Goal: Task Accomplishment & Management: Complete application form

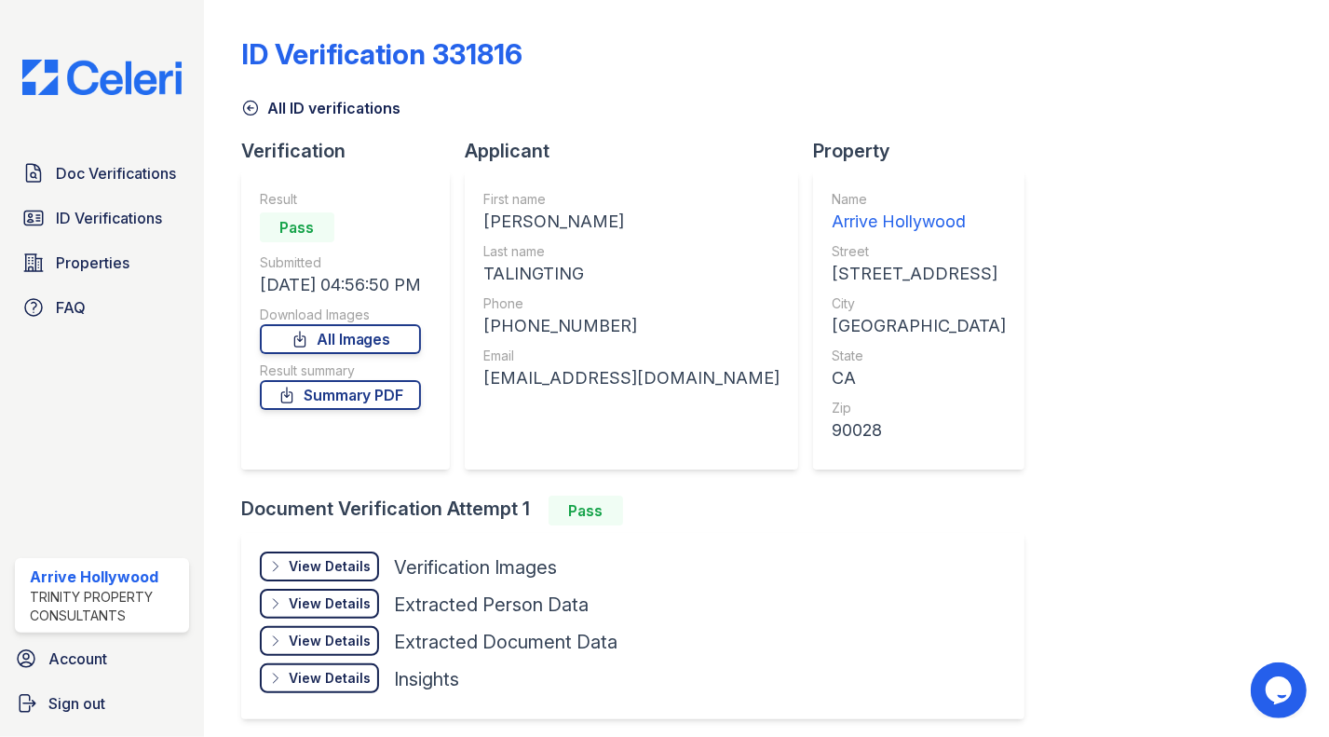
scroll to position [70, 0]
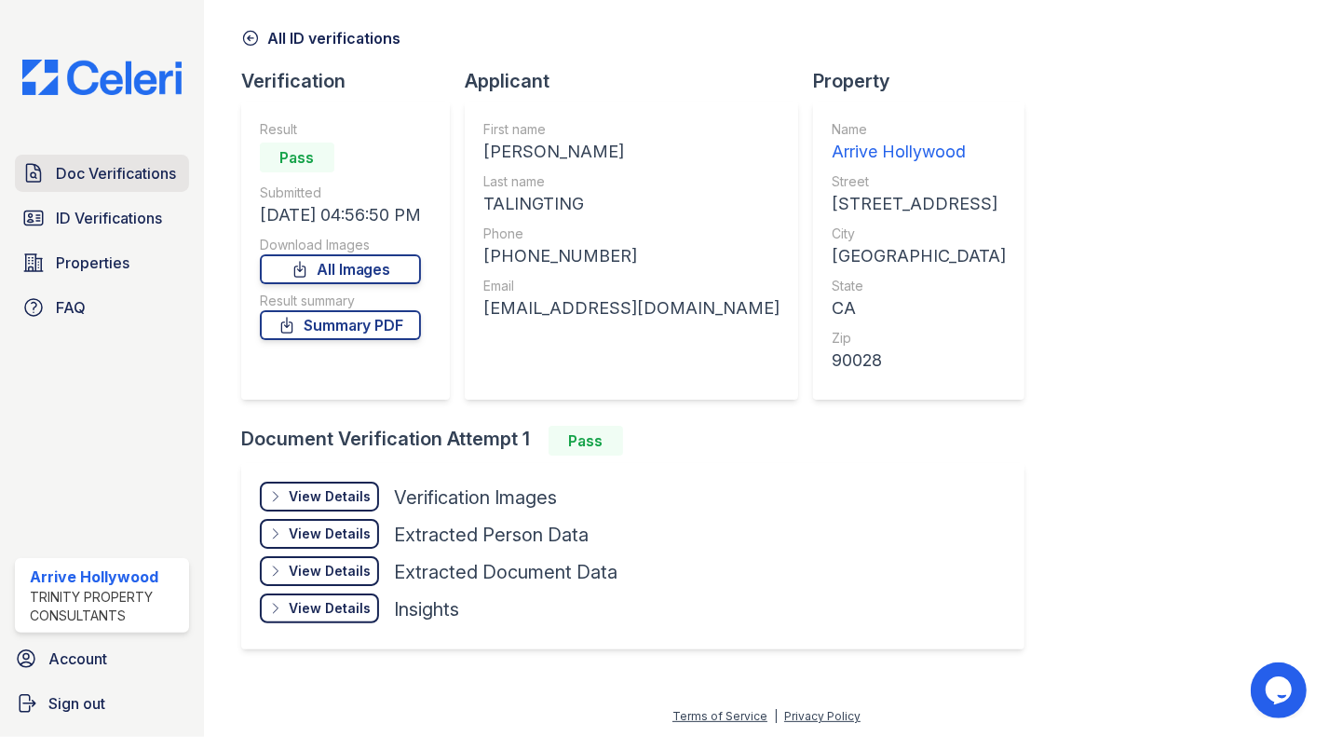
click at [93, 157] on link "Doc Verifications" at bounding box center [102, 173] width 174 height 37
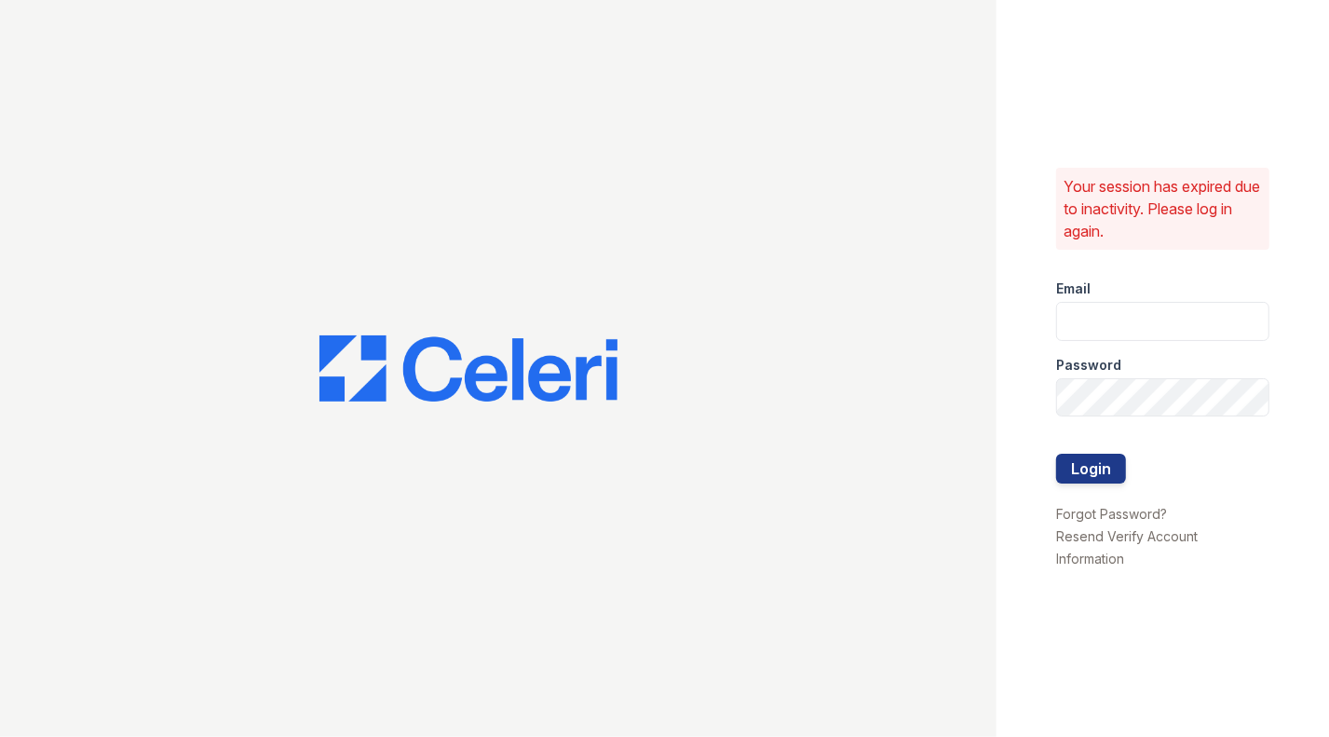
click at [448, 267] on div at bounding box center [498, 368] width 996 height 737
click at [1114, 322] on input "email" at bounding box center [1162, 321] width 213 height 39
type input "arrivehollywood@trinity-pm.com"
click at [1136, 418] on div at bounding box center [1162, 434] width 213 height 37
click at [1056, 454] on button "Login" at bounding box center [1091, 469] width 70 height 30
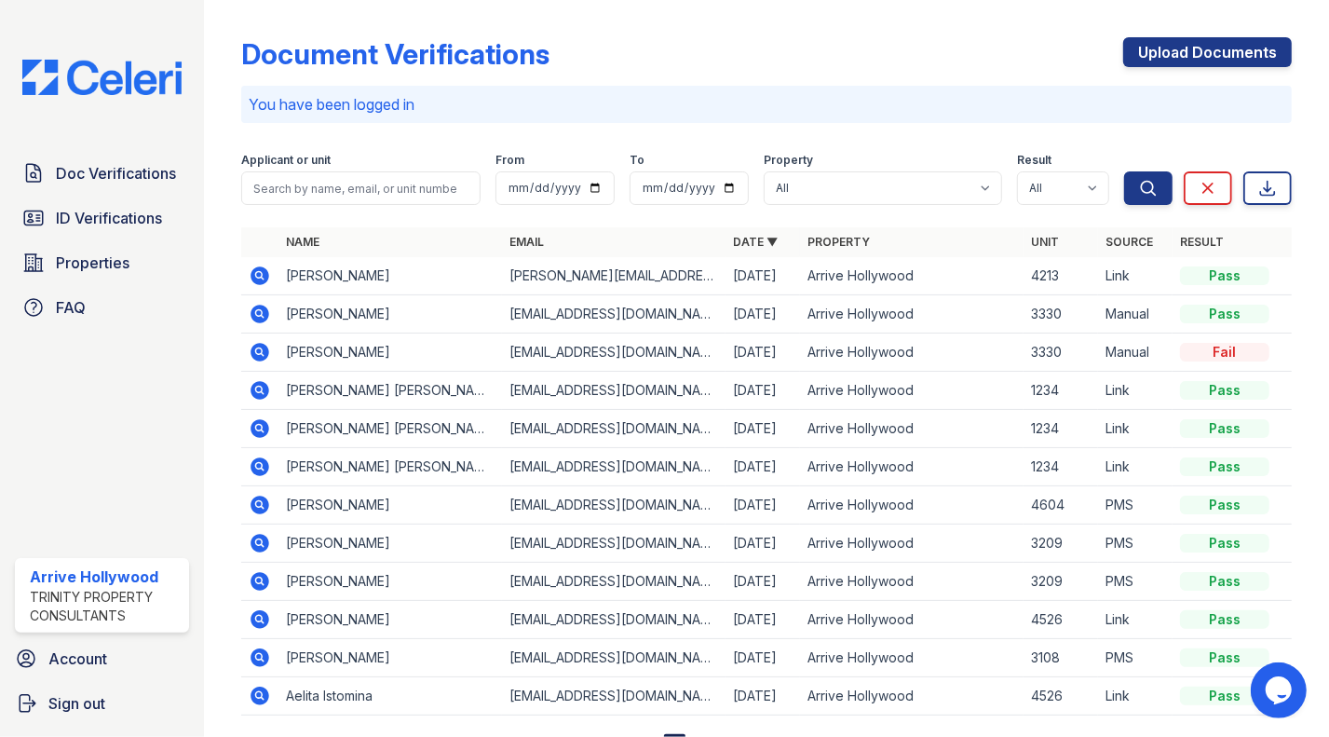
click at [261, 355] on icon at bounding box center [260, 352] width 19 height 19
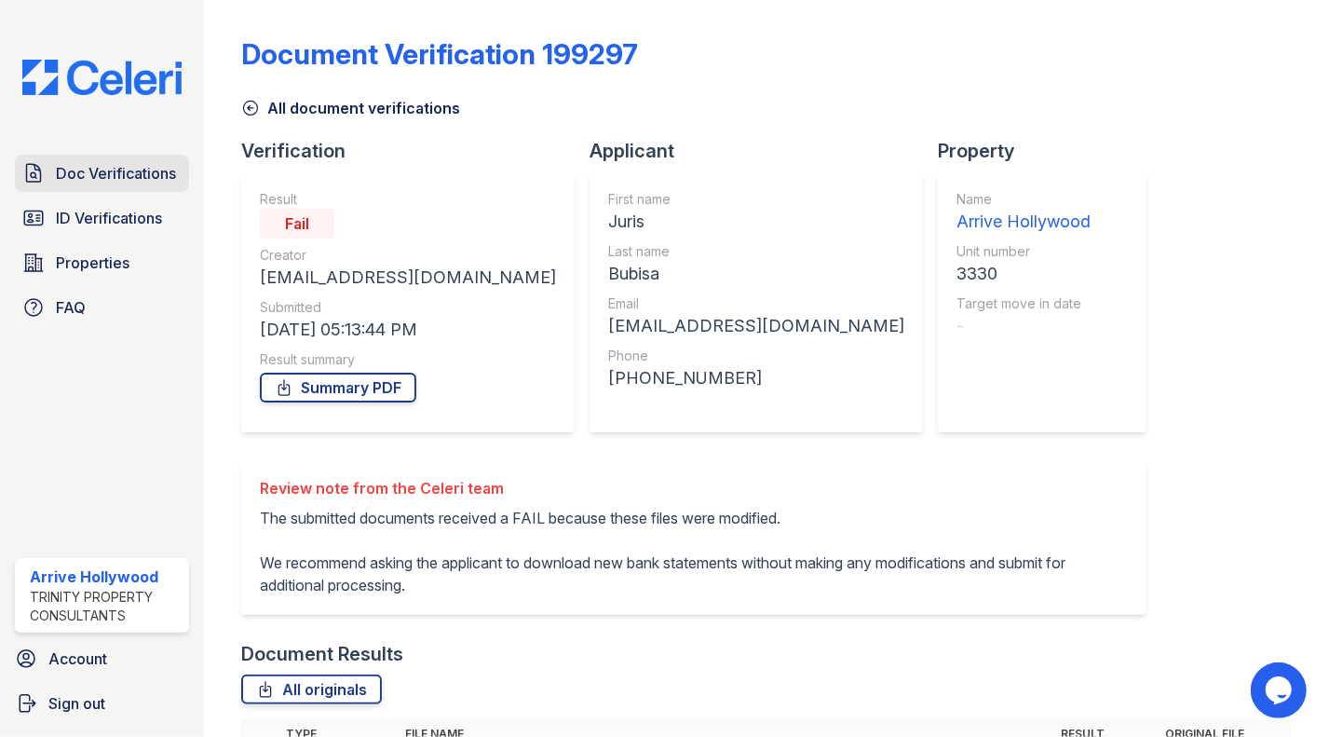
click at [94, 169] on span "Doc Verifications" at bounding box center [116, 173] width 120 height 22
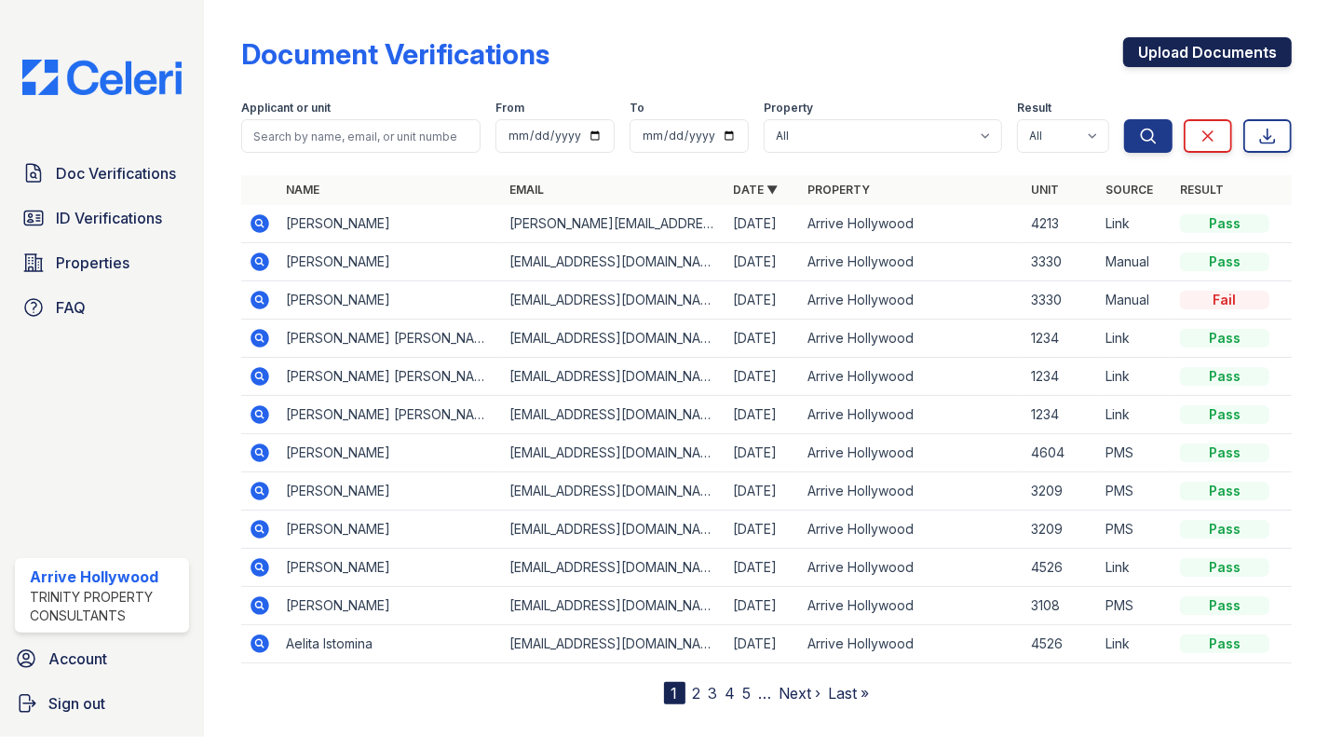
click at [1200, 39] on link "Upload Documents" at bounding box center [1207, 52] width 169 height 30
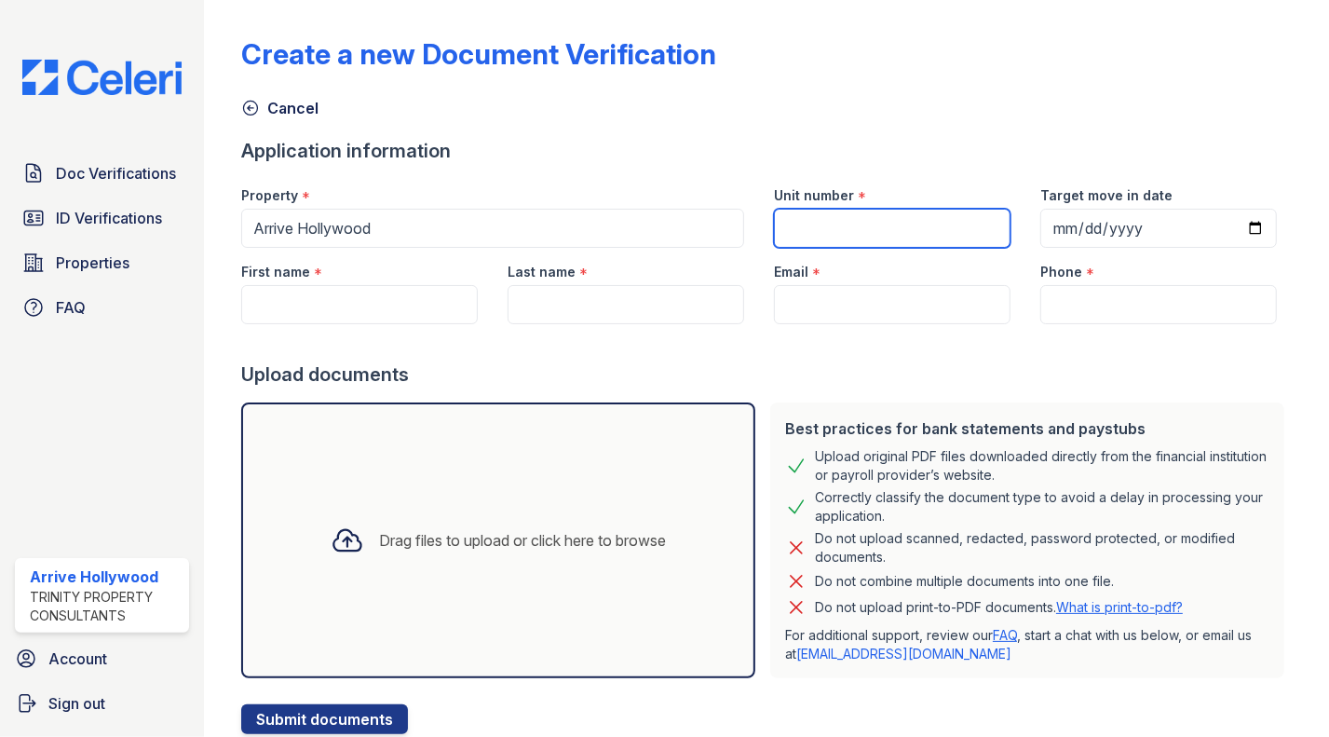
click at [871, 237] on input "Unit number" at bounding box center [892, 228] width 237 height 39
type input "3330"
type input "Juris"
type input "Bubisa"
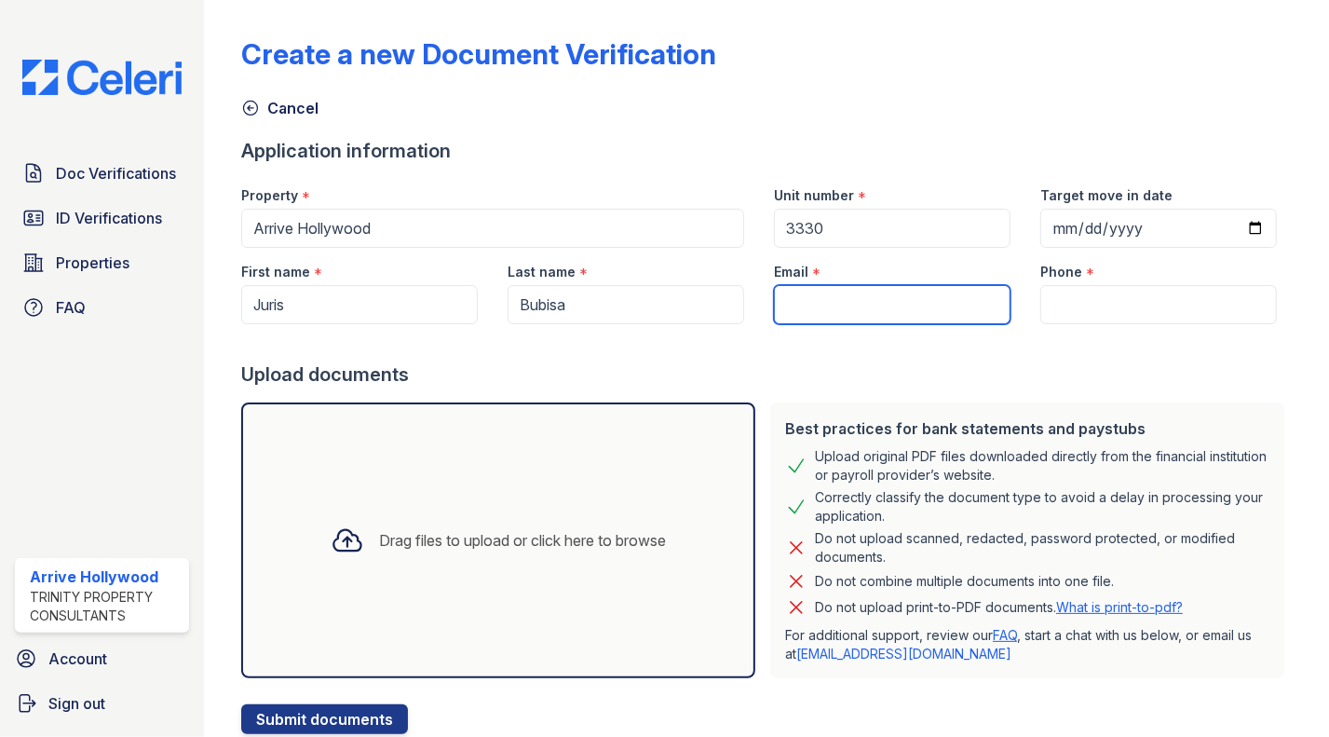
type input "[EMAIL_ADDRESS][DOMAIN_NAME]"
type input "(323) 540-9646"
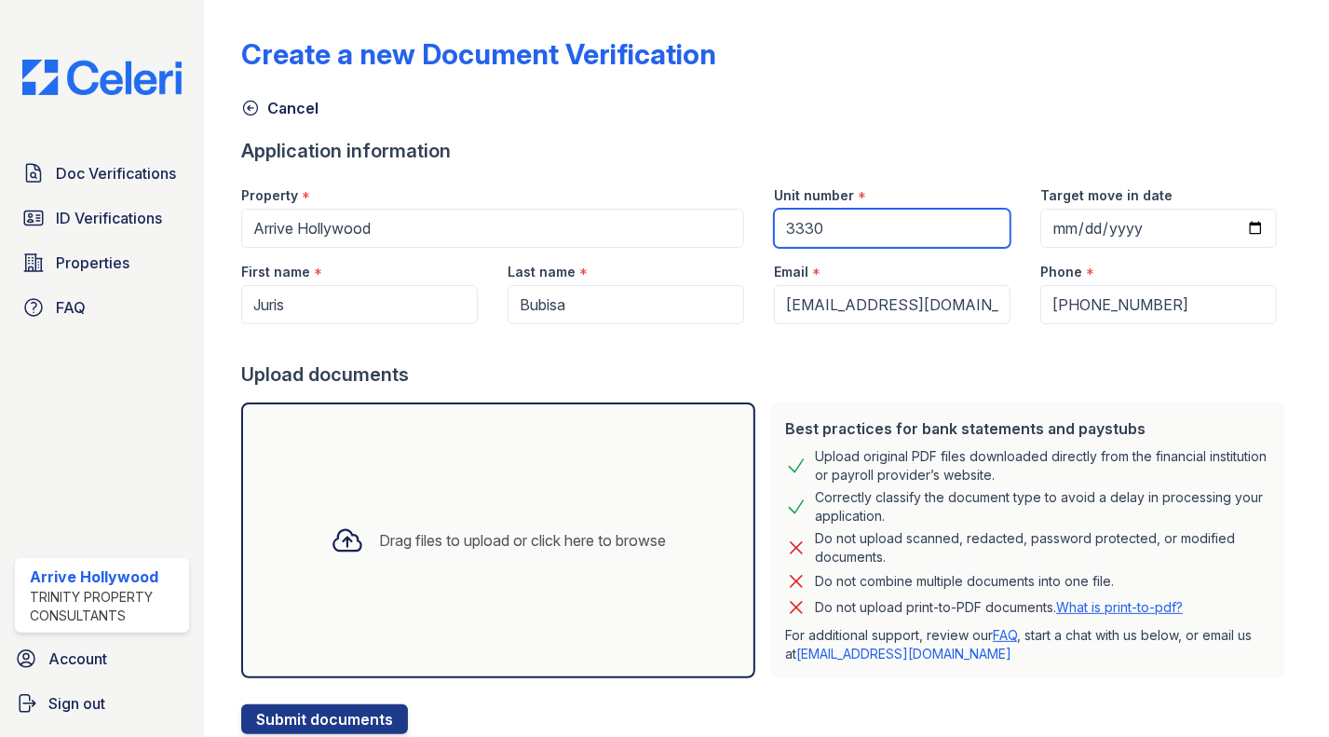
scroll to position [60, 0]
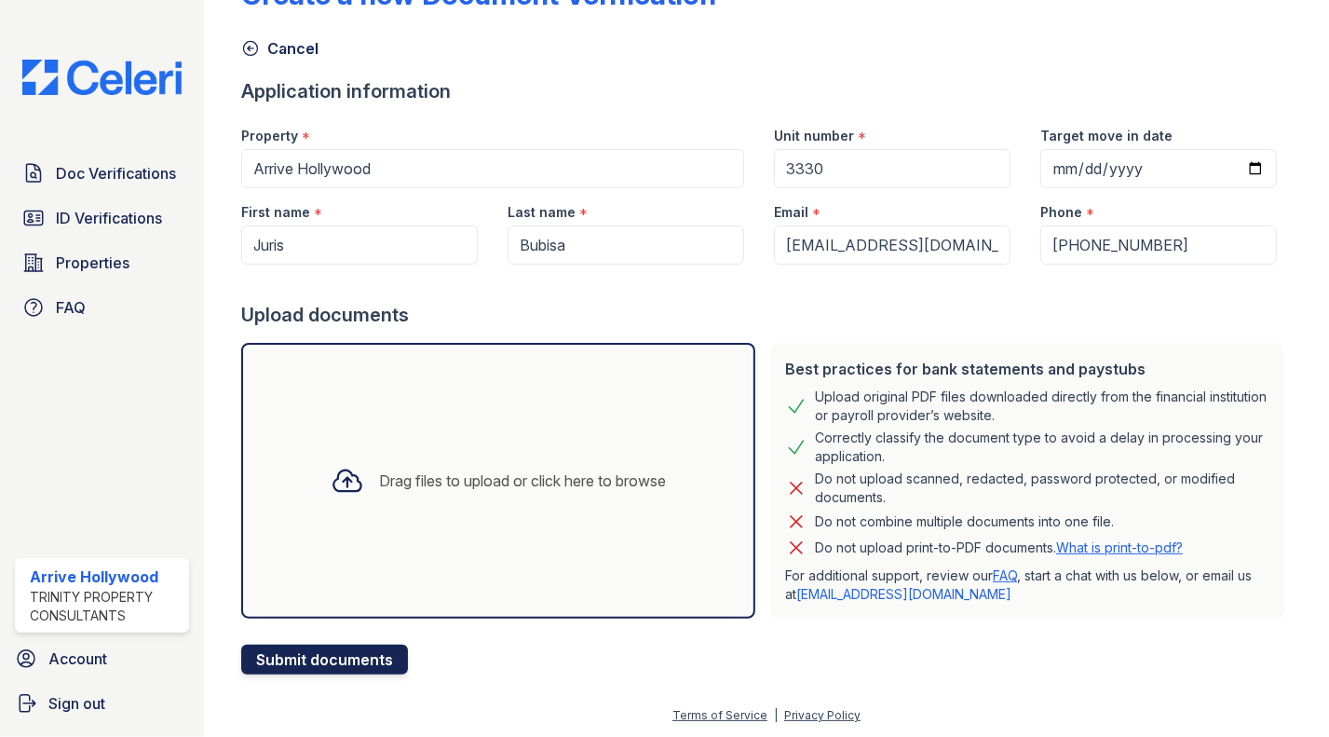
click at [303, 658] on button "Submit documents" at bounding box center [324, 659] width 167 height 30
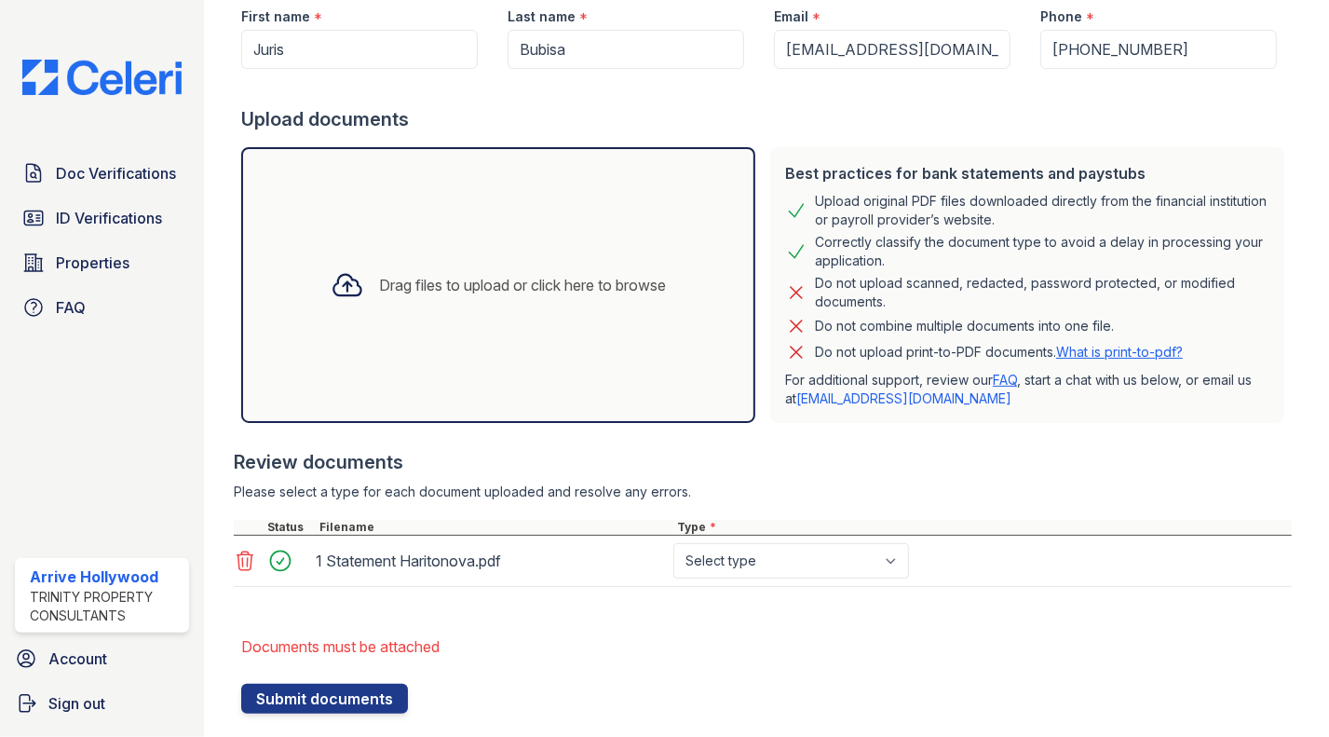
scroll to position [341, 0]
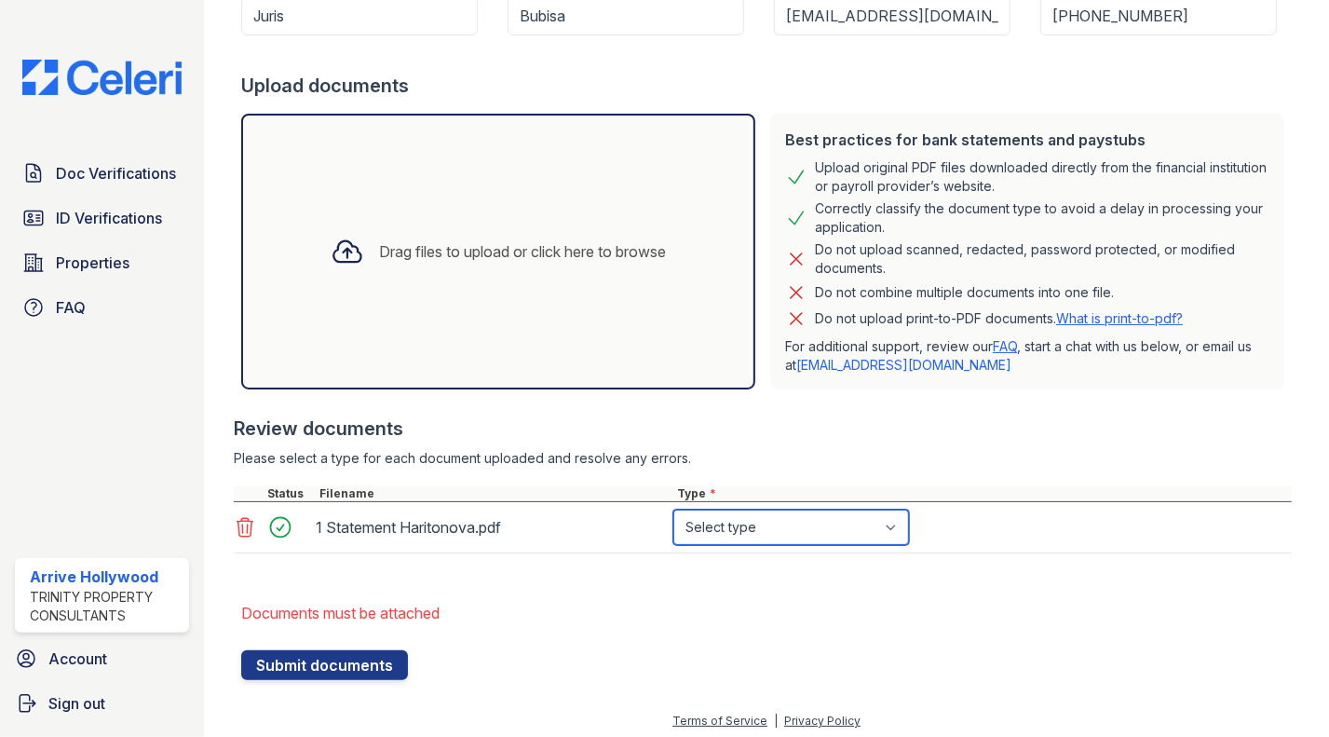
click at [803, 532] on select "Select type Paystub Bank Statement Offer Letter Tax Documents Benefit Award Let…" at bounding box center [791, 526] width 236 height 35
select select "bank_statement"
click at [673, 509] on select "Select type Paystub Bank Statement Offer Letter Tax Documents Benefit Award Let…" at bounding box center [791, 526] width 236 height 35
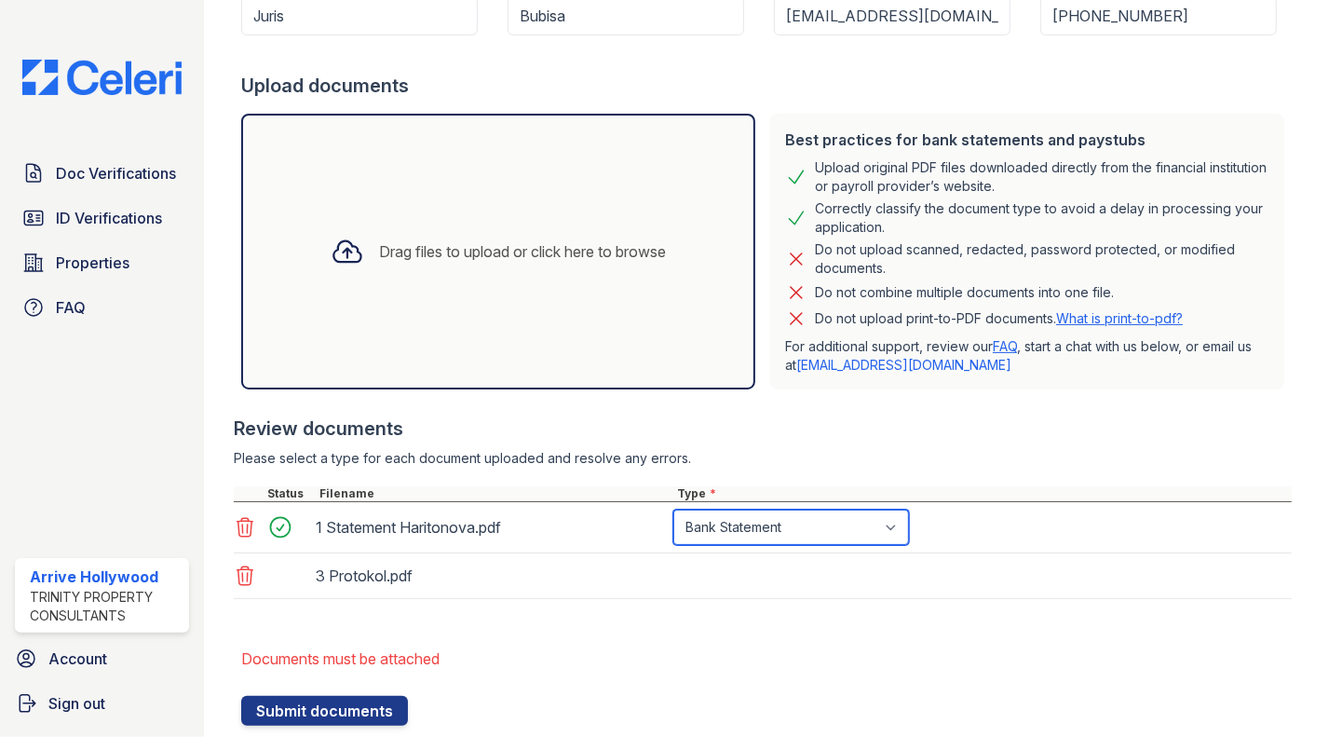
scroll to position [391, 0]
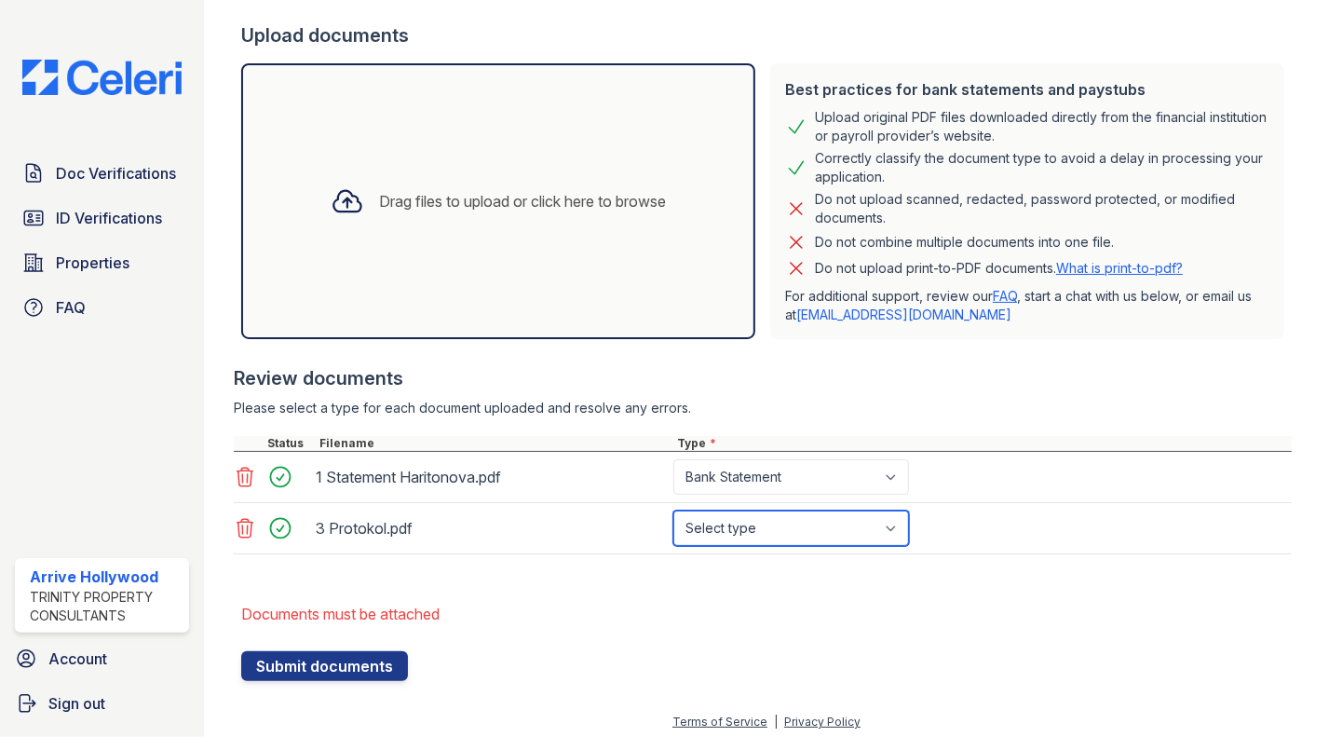
click at [752, 525] on select "Select type Paystub Bank Statement Offer Letter Tax Documents Benefit Award Let…" at bounding box center [791, 527] width 236 height 35
select select "offer_letter"
click at [673, 510] on select "Select type Paystub Bank Statement Offer Letter Tax Documents Benefit Award Let…" at bounding box center [791, 527] width 236 height 35
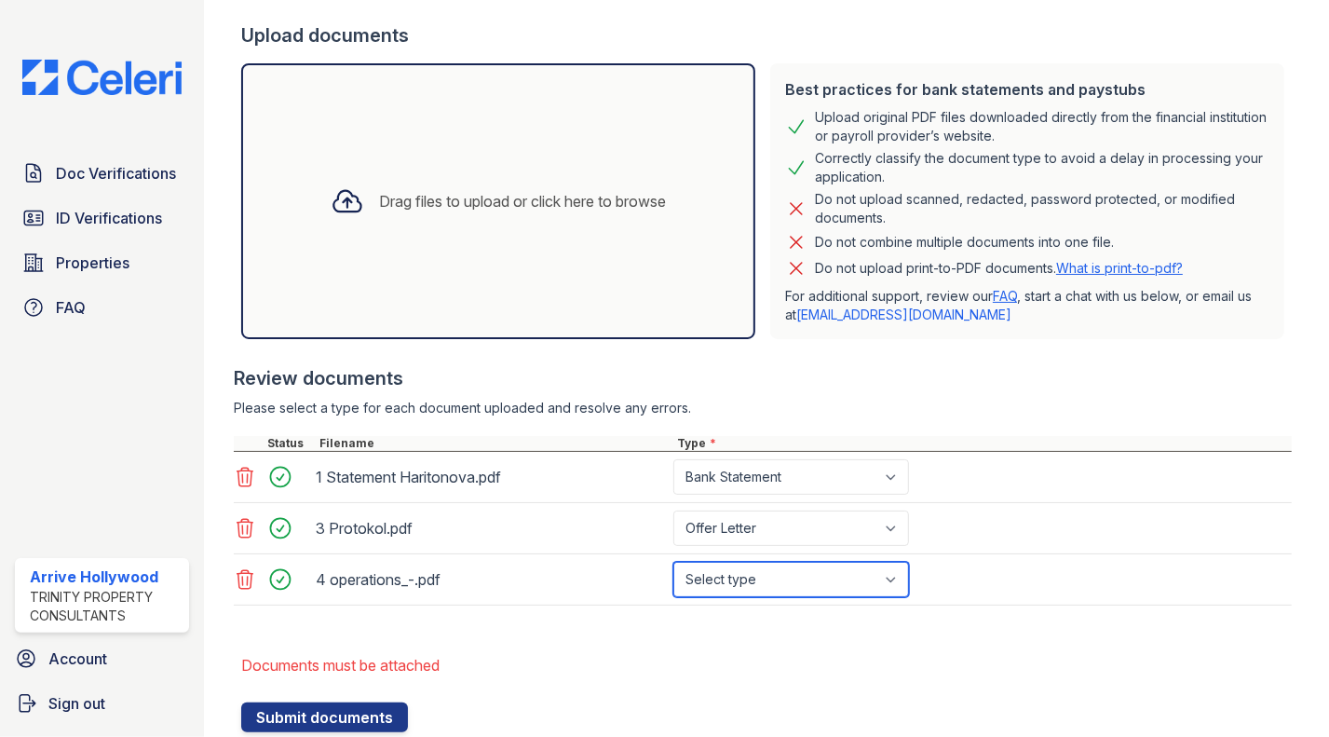
click at [763, 575] on select "Select type Paystub Bank Statement Offer Letter Tax Documents Benefit Award Let…" at bounding box center [791, 579] width 236 height 35
select select "paystub"
click at [673, 562] on select "Select type Paystub Bank Statement Offer Letter Tax Documents Benefit Award Let…" at bounding box center [791, 579] width 236 height 35
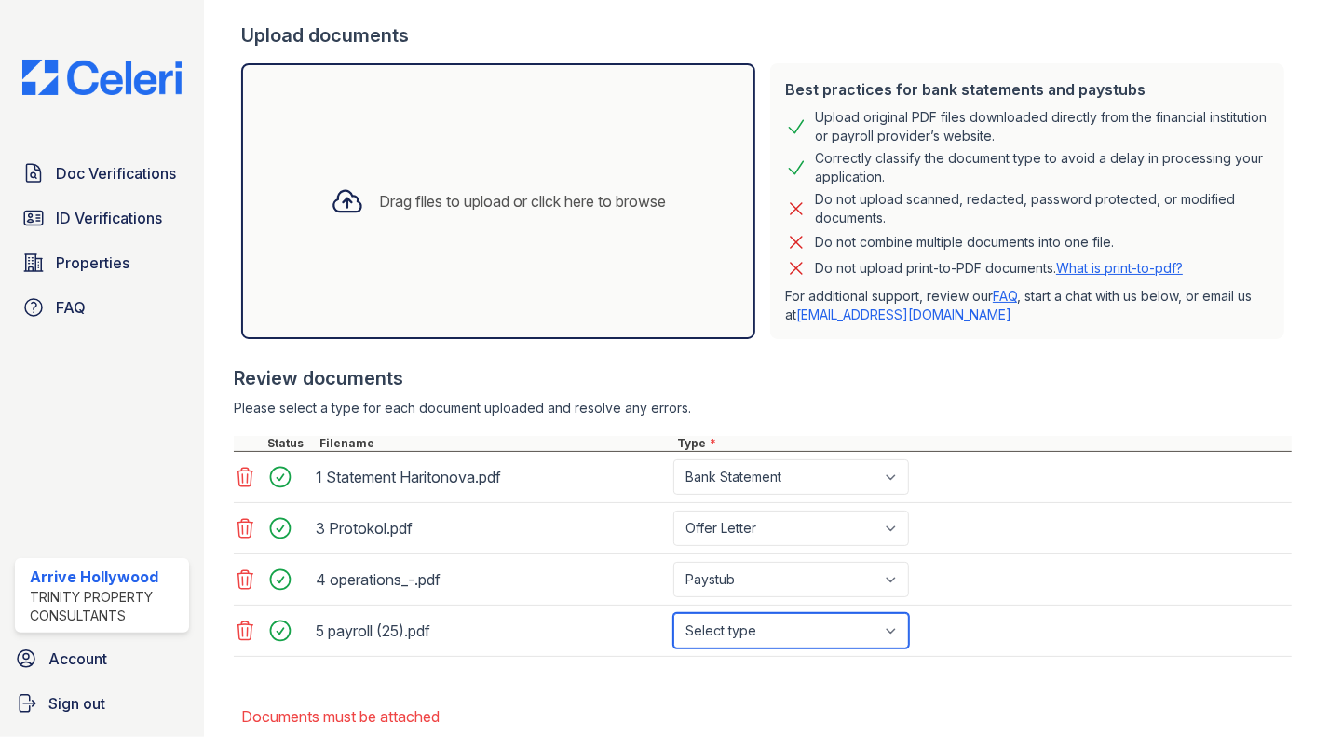
click at [759, 624] on select "Select type Paystub Bank Statement Offer Letter Tax Documents Benefit Award Let…" at bounding box center [791, 630] width 236 height 35
select select "paystub"
click at [673, 613] on select "Select type Paystub Bank Statement Offer Letter Tax Documents Benefit Award Let…" at bounding box center [791, 630] width 236 height 35
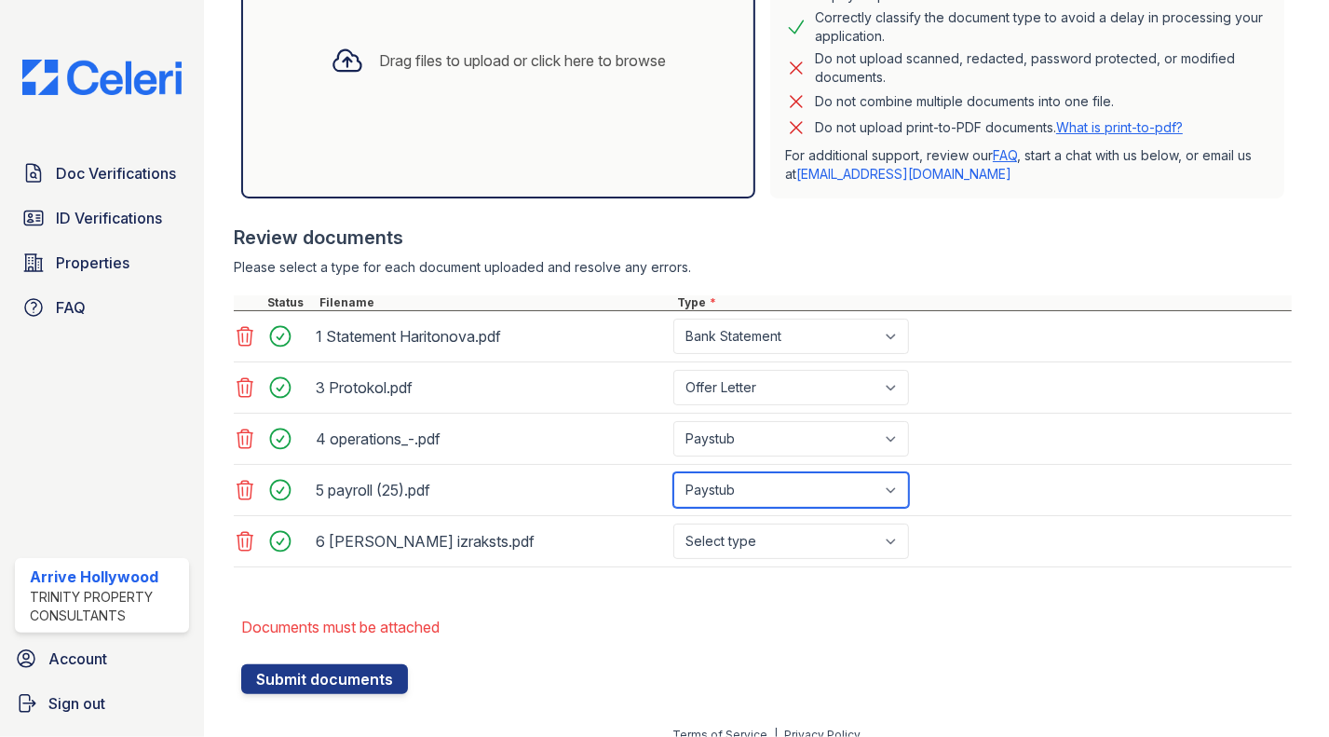
scroll to position [545, 0]
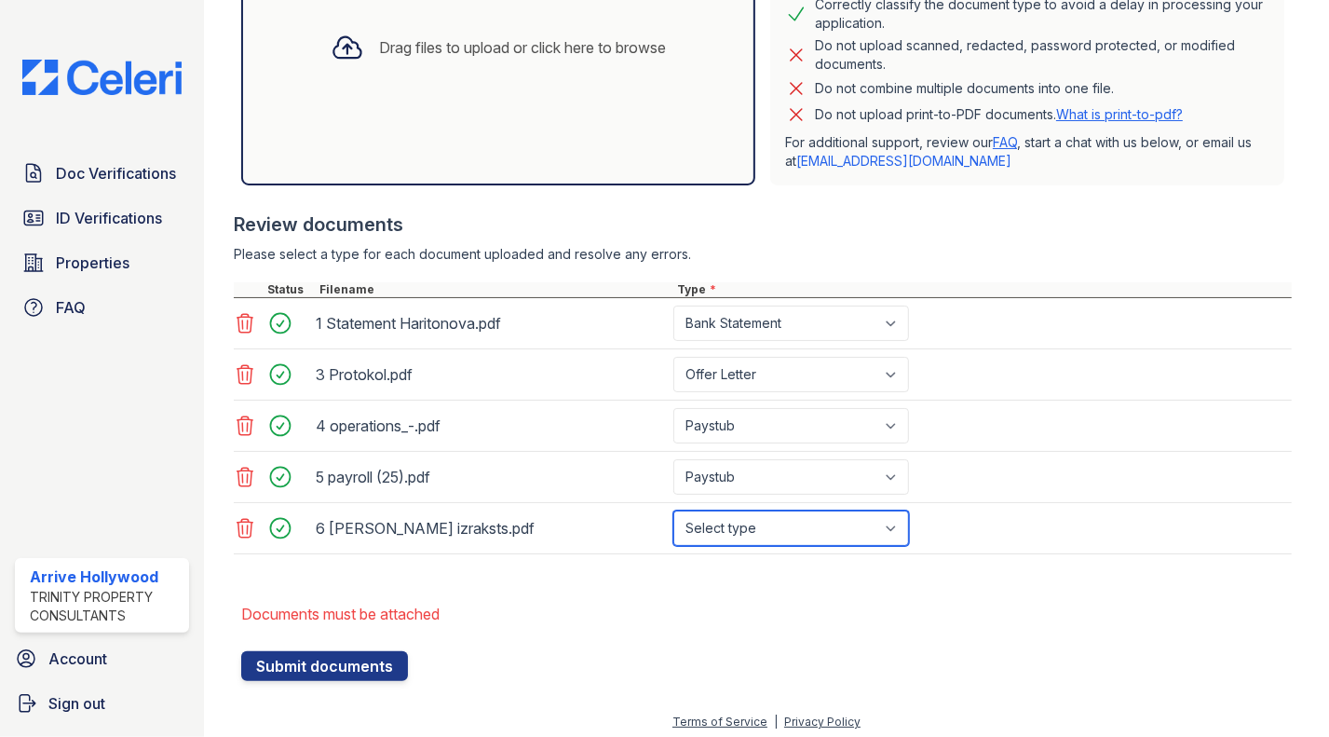
click at [765, 530] on select "Select type Paystub Bank Statement Offer Letter Tax Documents Benefit Award Let…" at bounding box center [791, 527] width 236 height 35
select select "bank_statement"
click at [673, 510] on select "Select type Paystub Bank Statement Offer Letter Tax Documents Benefit Award Let…" at bounding box center [791, 527] width 236 height 35
click at [534, 469] on div "5 payroll (25).pdf" at bounding box center [491, 477] width 350 height 30
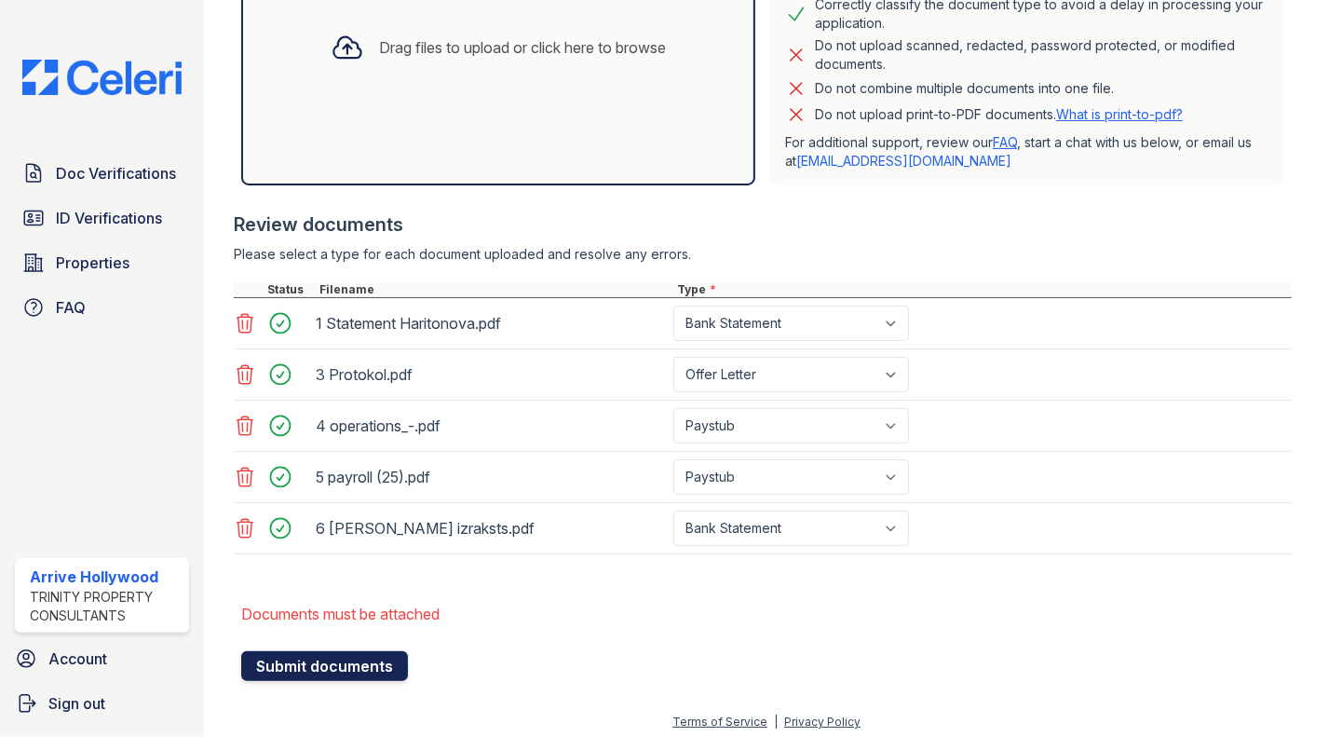
click at [336, 660] on button "Submit documents" at bounding box center [324, 666] width 167 height 30
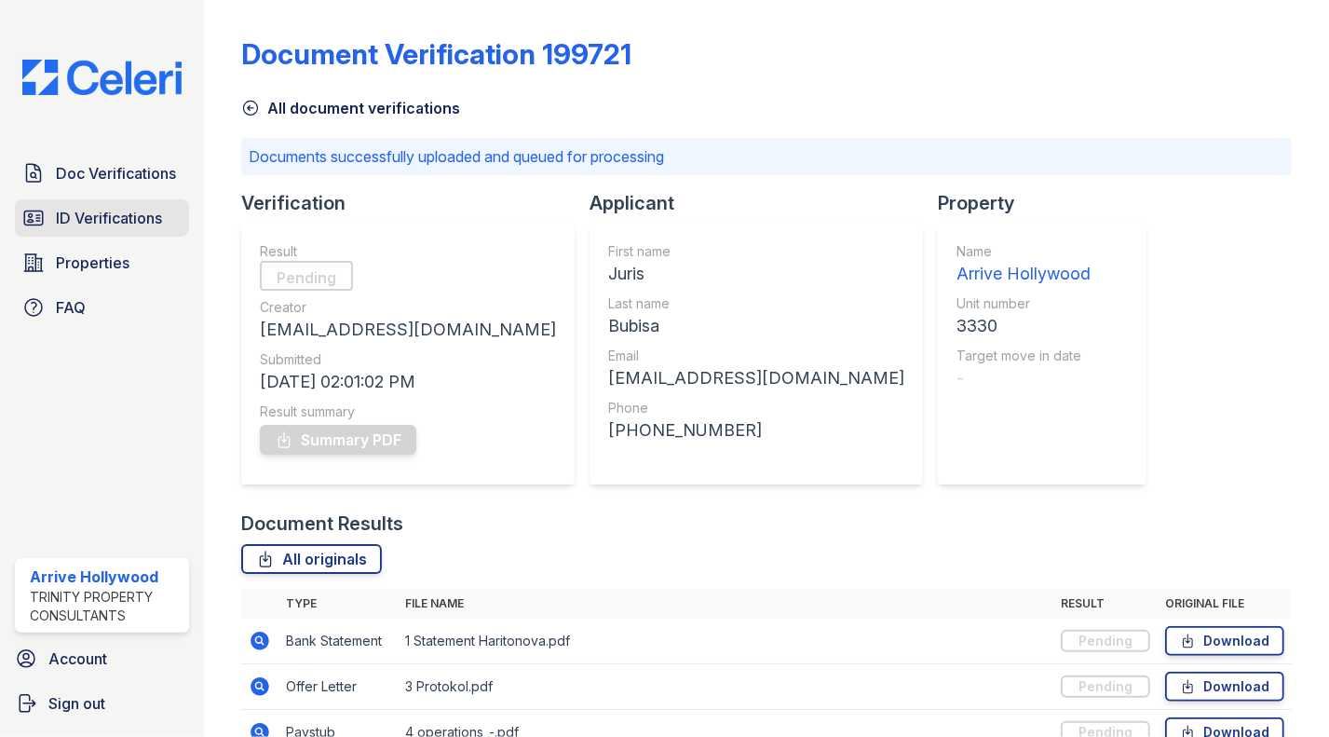
click at [99, 216] on span "ID Verifications" at bounding box center [109, 218] width 106 height 22
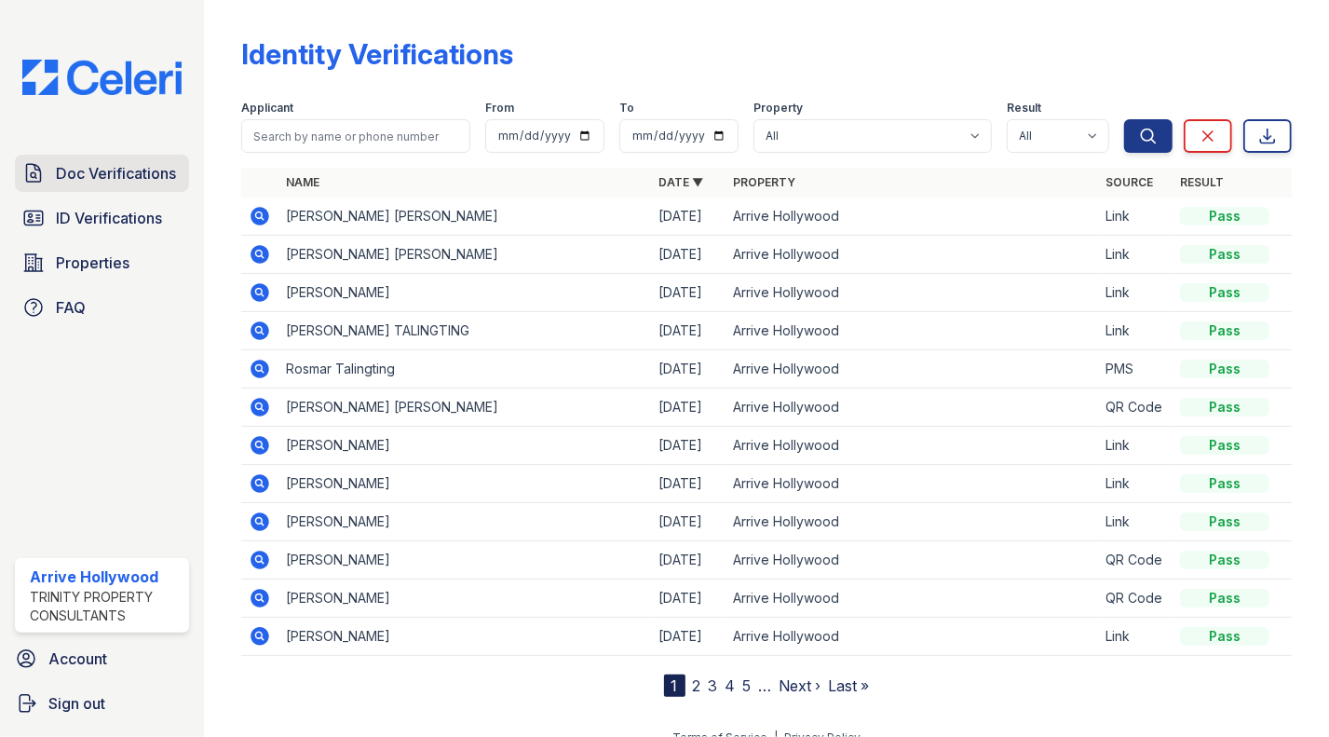
click at [108, 156] on link "Doc Verifications" at bounding box center [102, 173] width 174 height 37
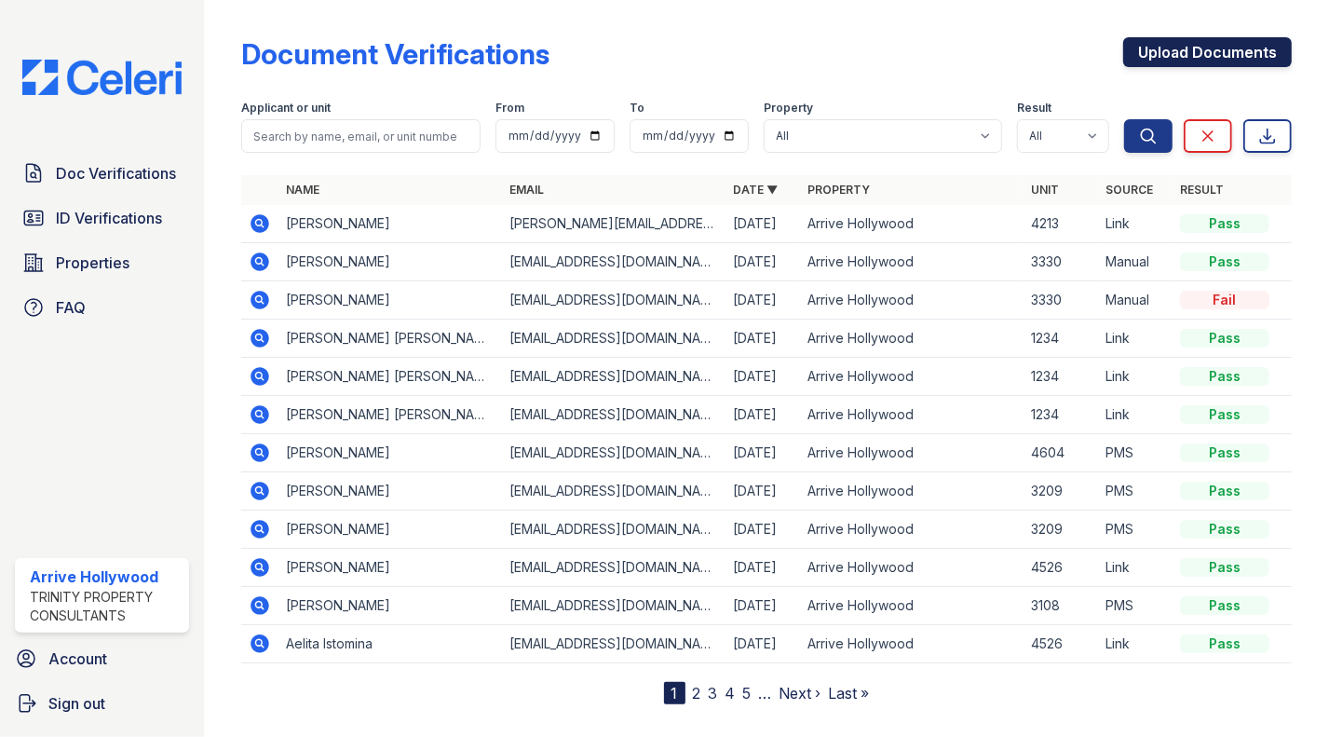
click at [1145, 54] on link "Upload Documents" at bounding box center [1207, 52] width 169 height 30
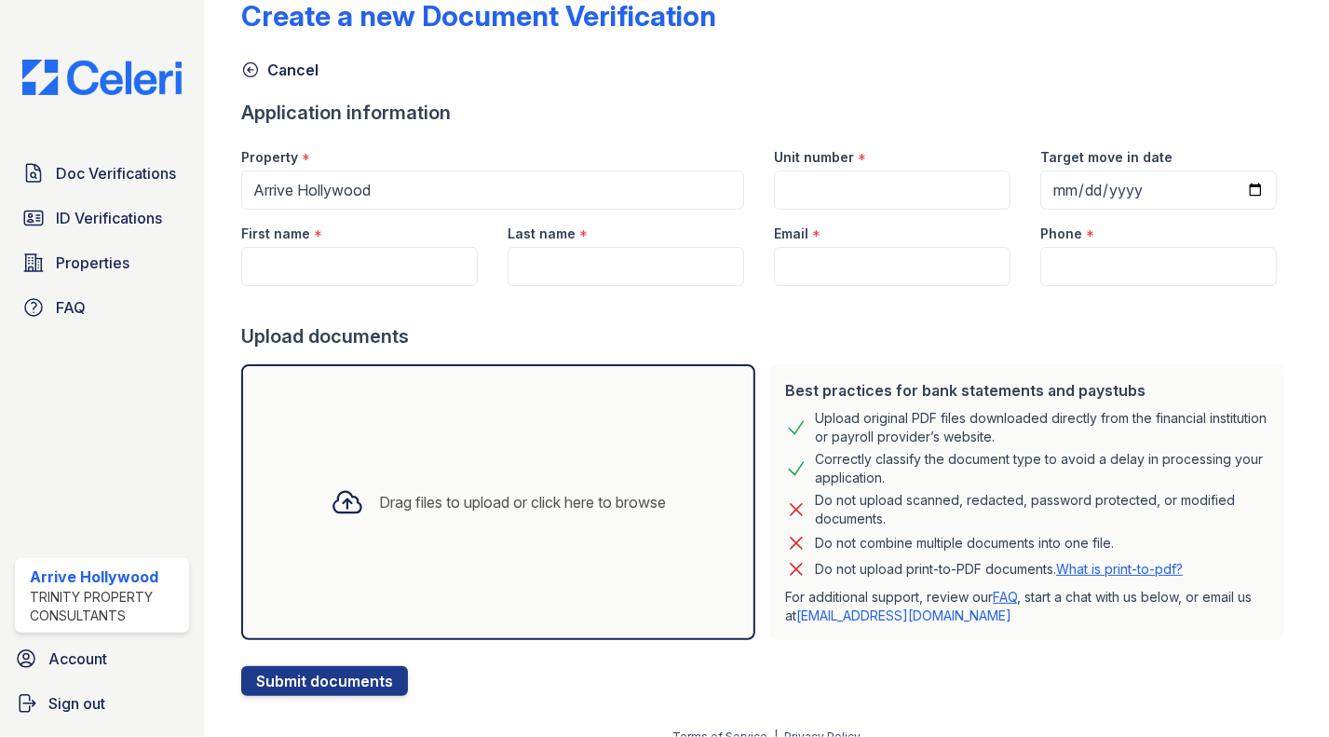
scroll to position [60, 0]
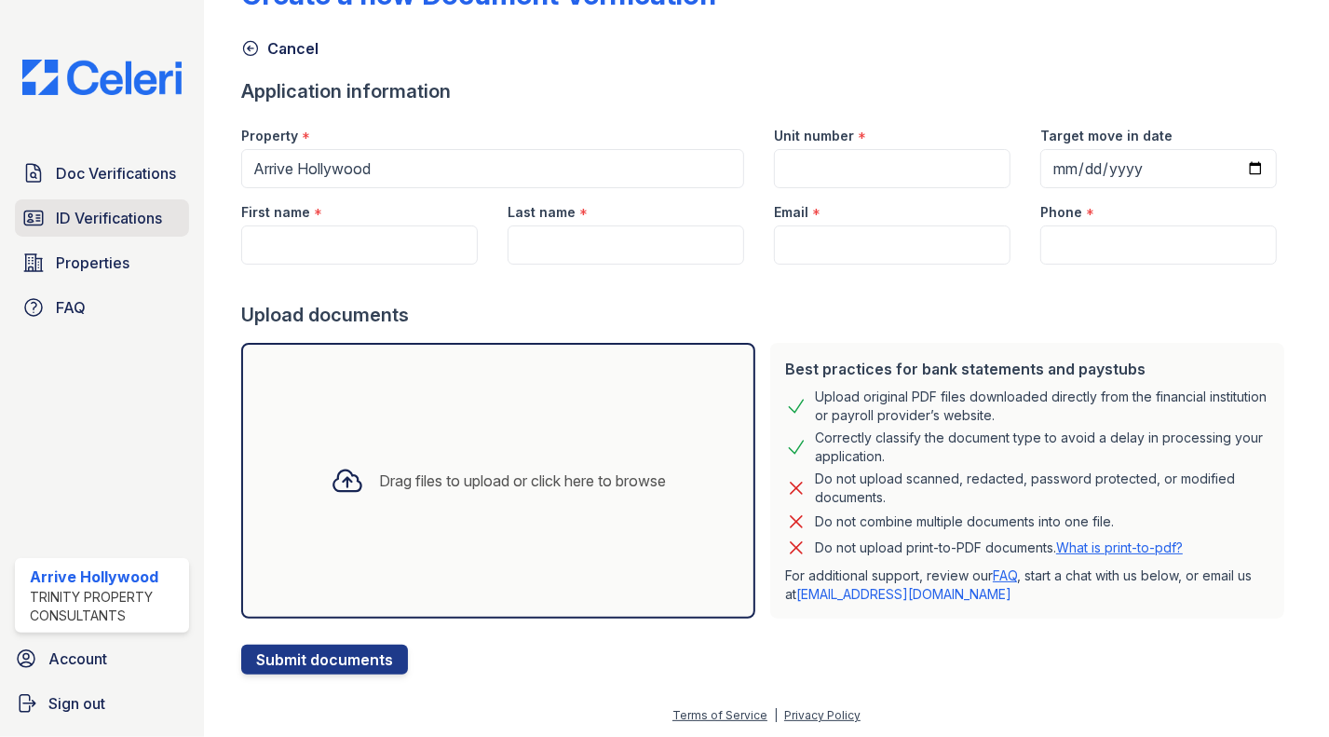
click at [89, 232] on link "ID Verifications" at bounding box center [102, 217] width 174 height 37
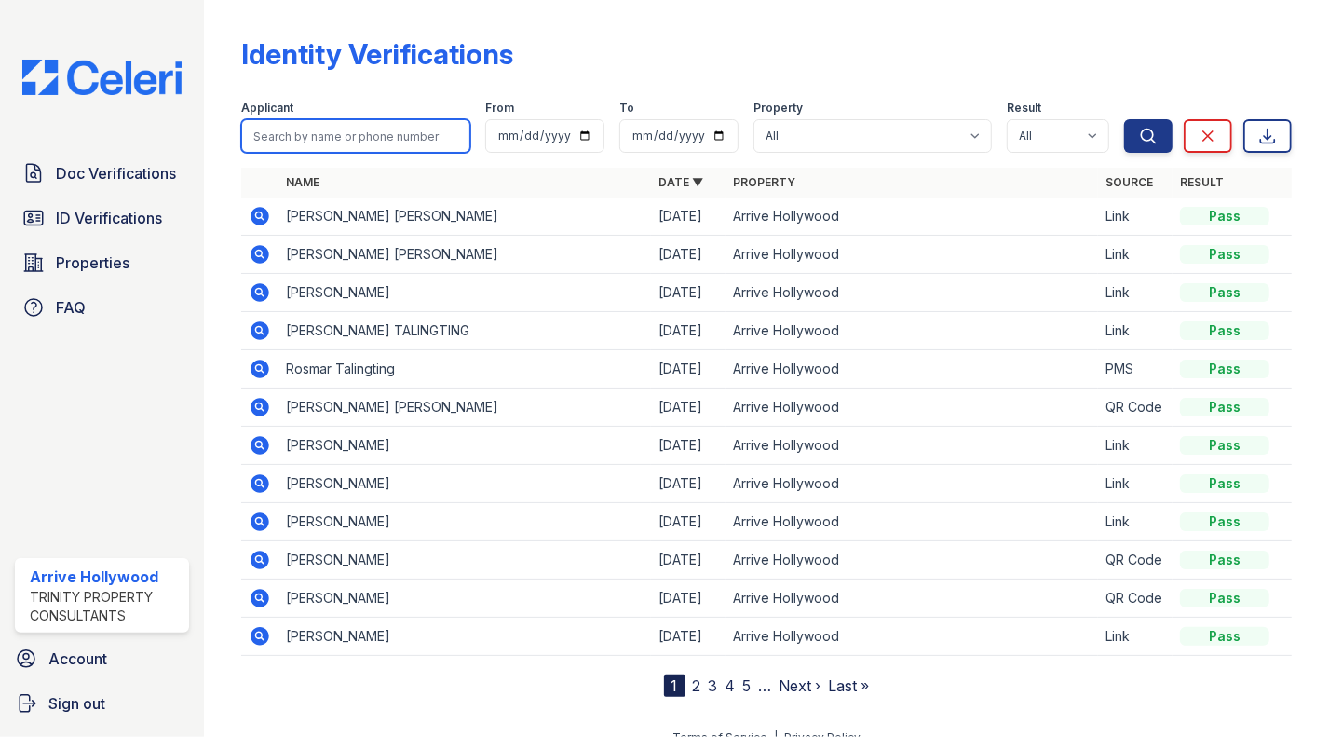
click at [350, 142] on input "search" at bounding box center [355, 136] width 229 height 34
click at [652, 59] on div "Identity Verifications" at bounding box center [766, 61] width 1050 height 48
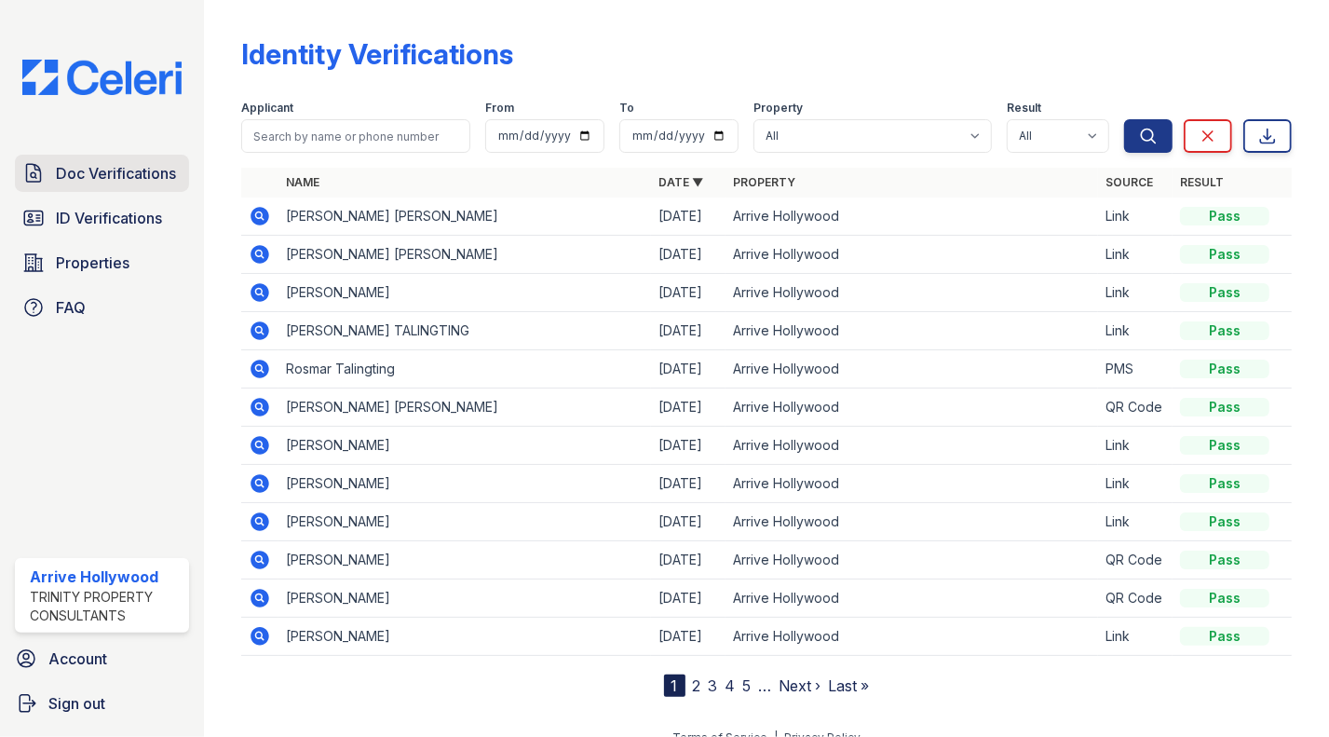
click at [108, 183] on span "Doc Verifications" at bounding box center [116, 173] width 120 height 22
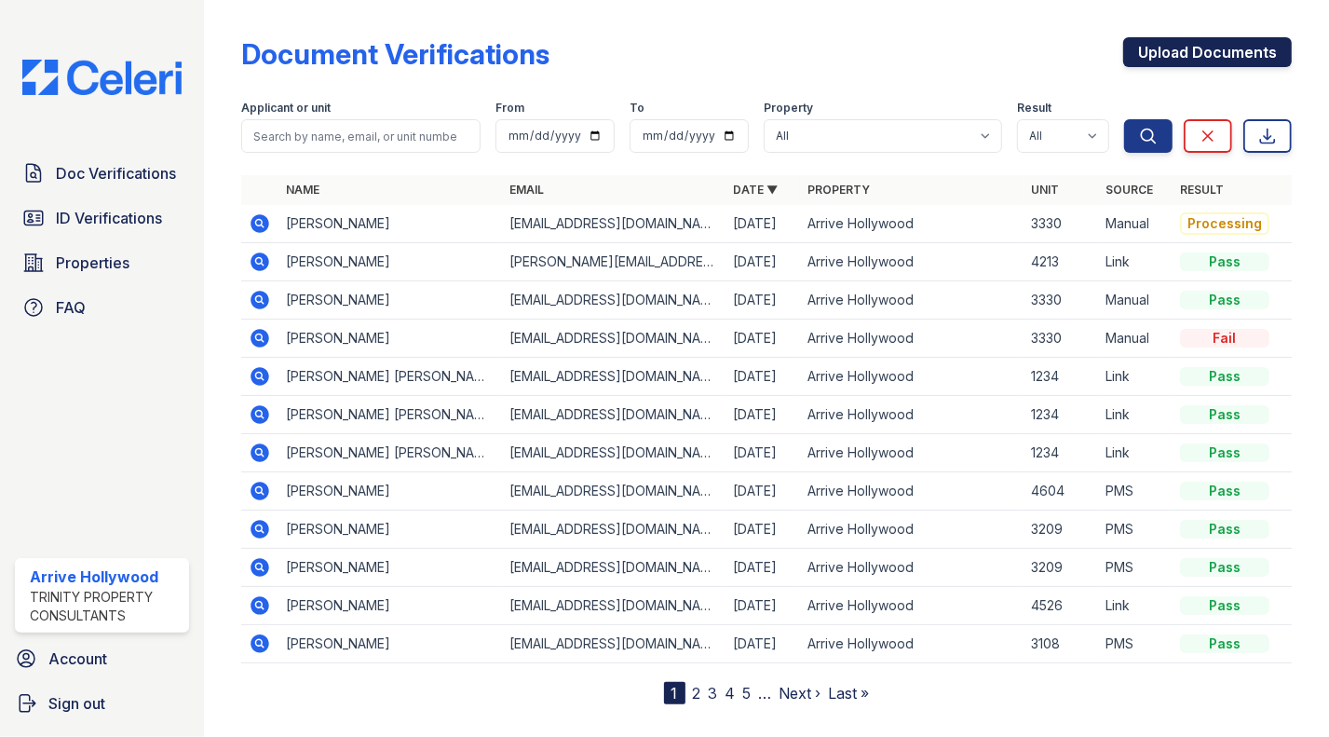
click at [1165, 65] on link "Upload Documents" at bounding box center [1207, 52] width 169 height 30
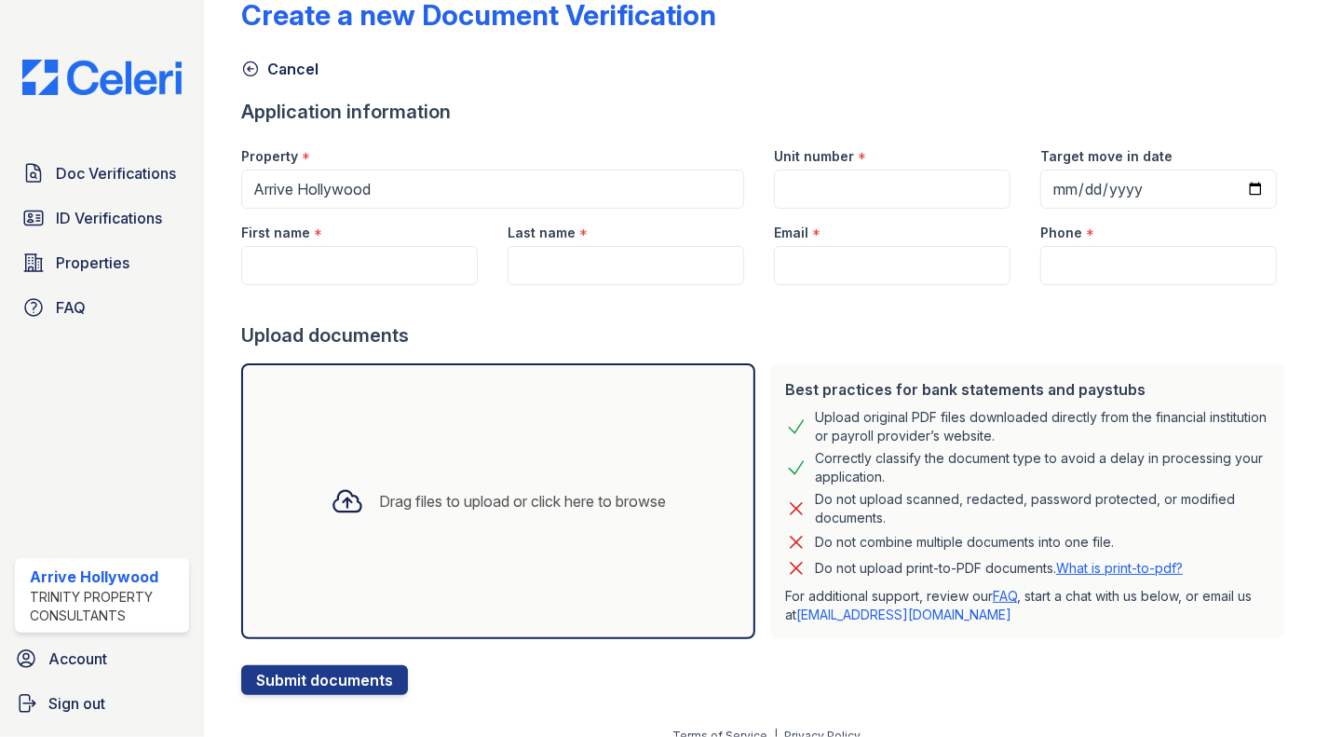
scroll to position [60, 0]
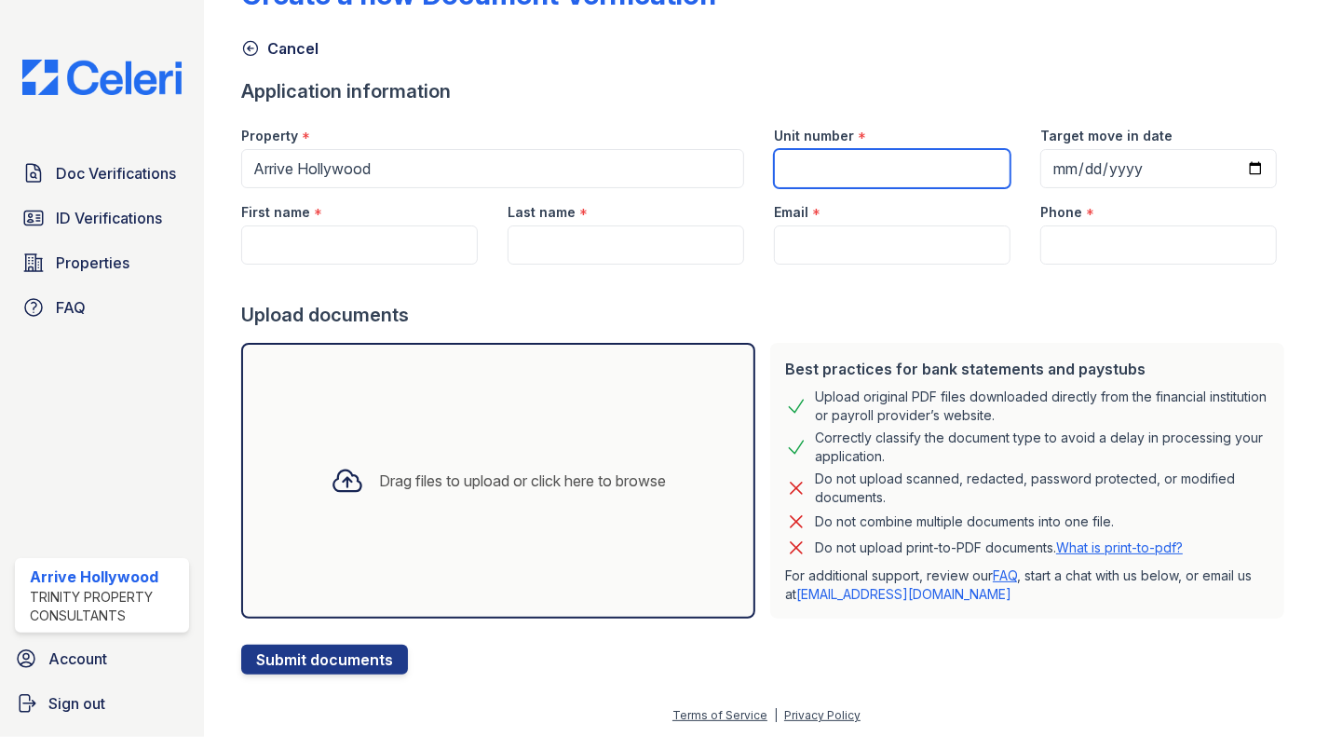
click at [834, 162] on input "Unit number" at bounding box center [892, 168] width 237 height 39
type input "3330"
type input "Juris"
type input "Bubisa"
type input "[EMAIL_ADDRESS][DOMAIN_NAME]"
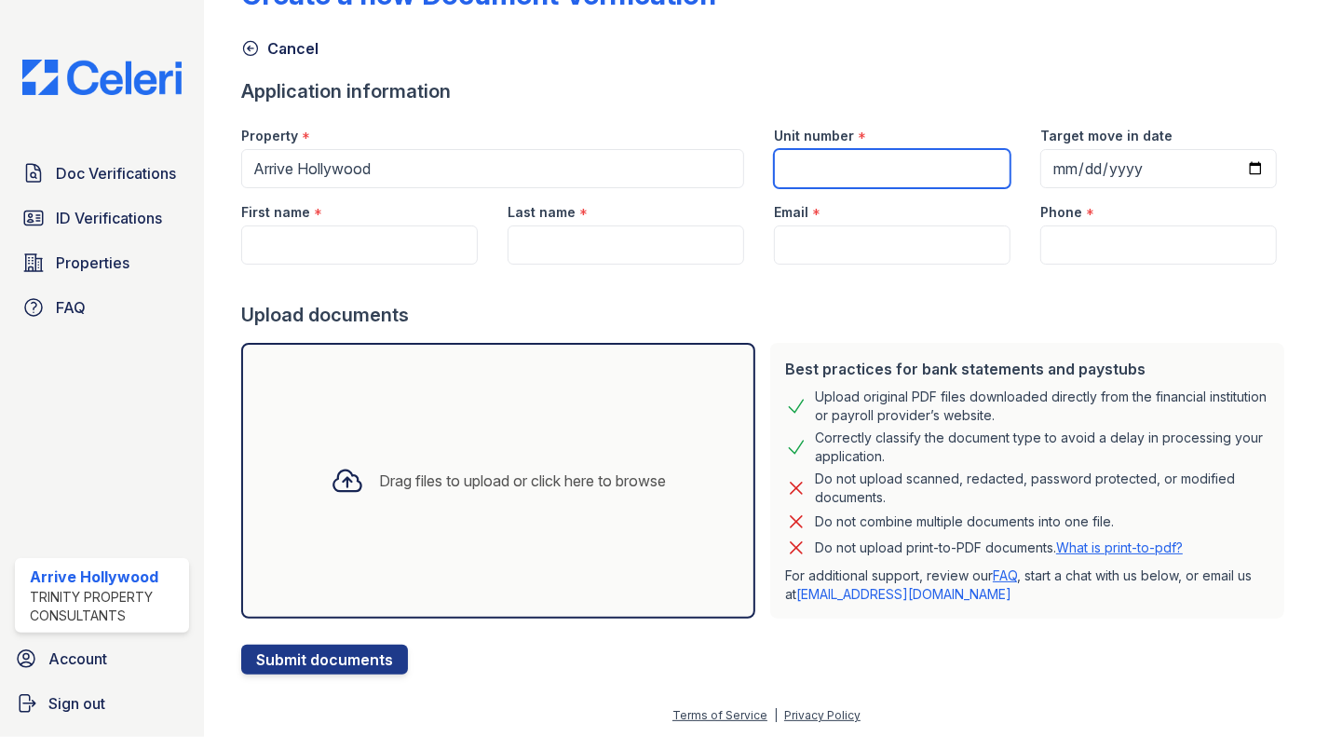
type input "(323) 540-9646"
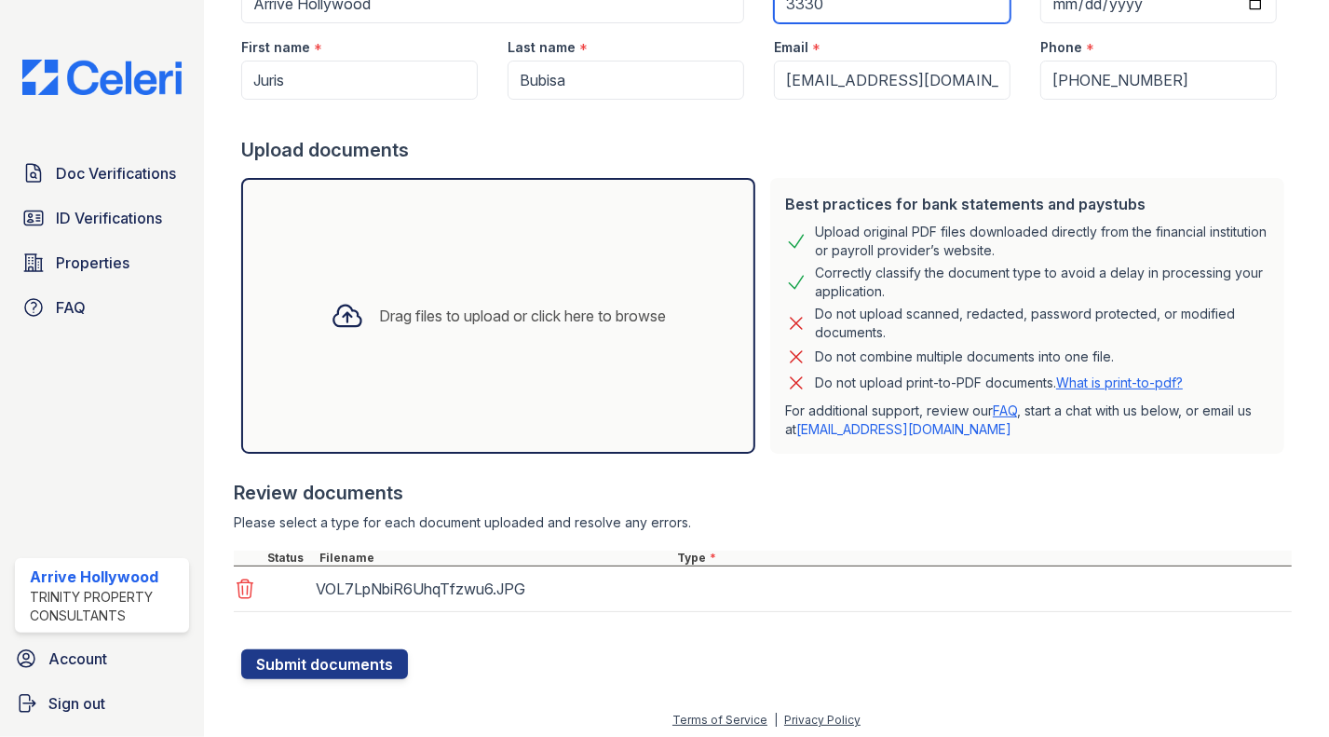
scroll to position [229, 0]
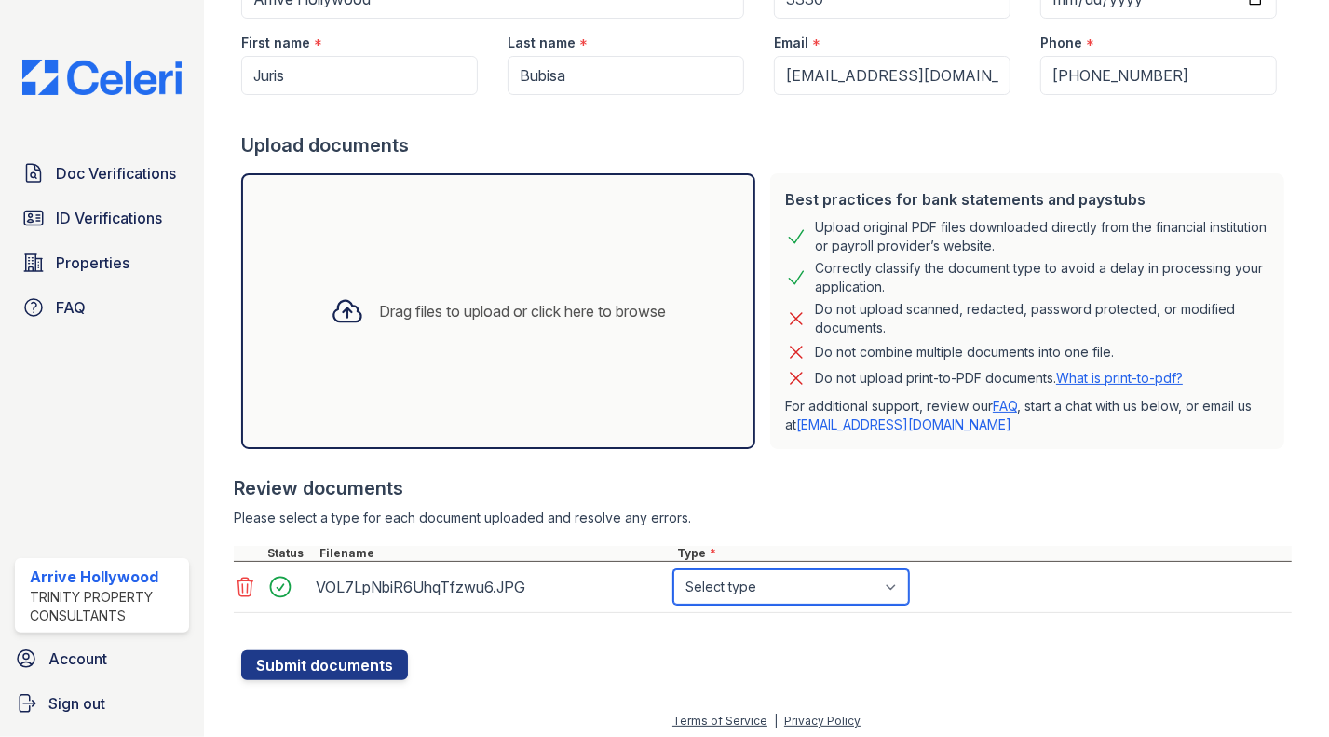
click at [760, 589] on select "Select type Paystub Bank Statement Offer Letter Tax Documents Benefit Award Let…" at bounding box center [791, 586] width 236 height 35
click at [1029, 528] on div at bounding box center [763, 536] width 1058 height 19
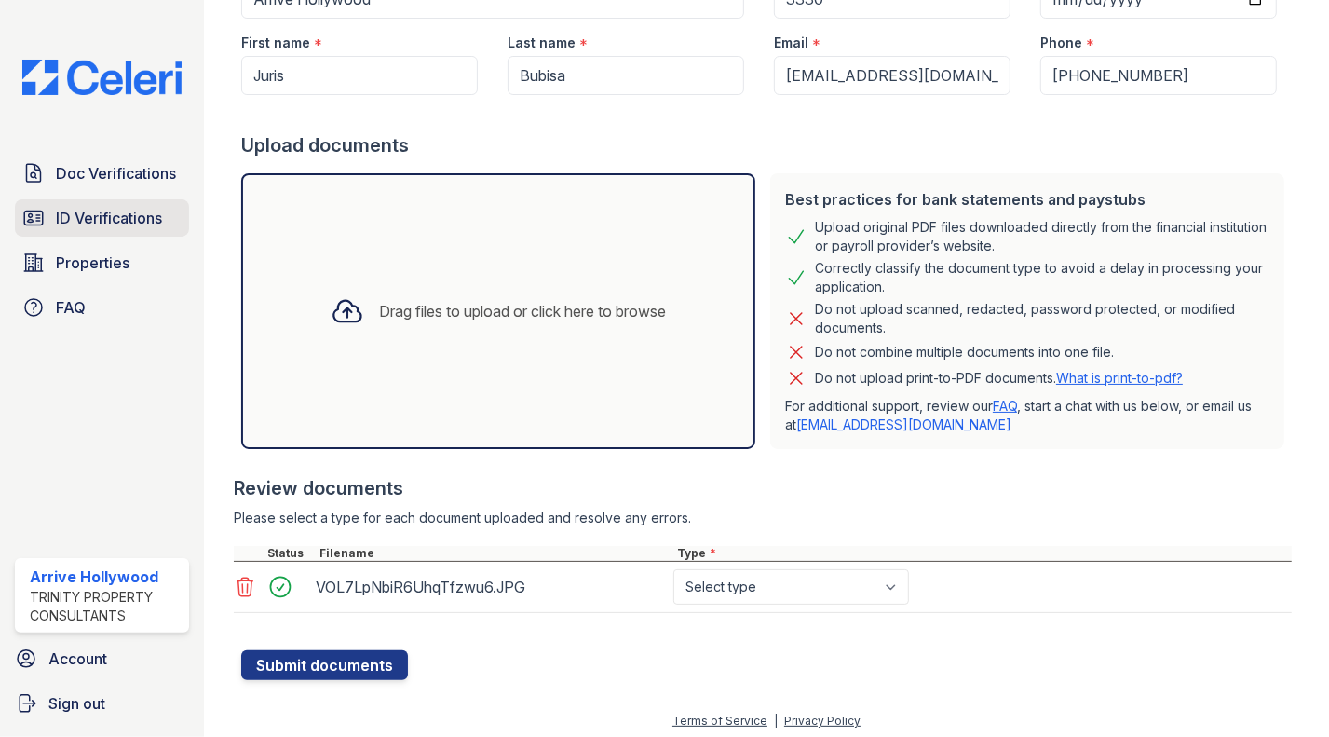
click at [84, 215] on span "ID Verifications" at bounding box center [109, 218] width 106 height 22
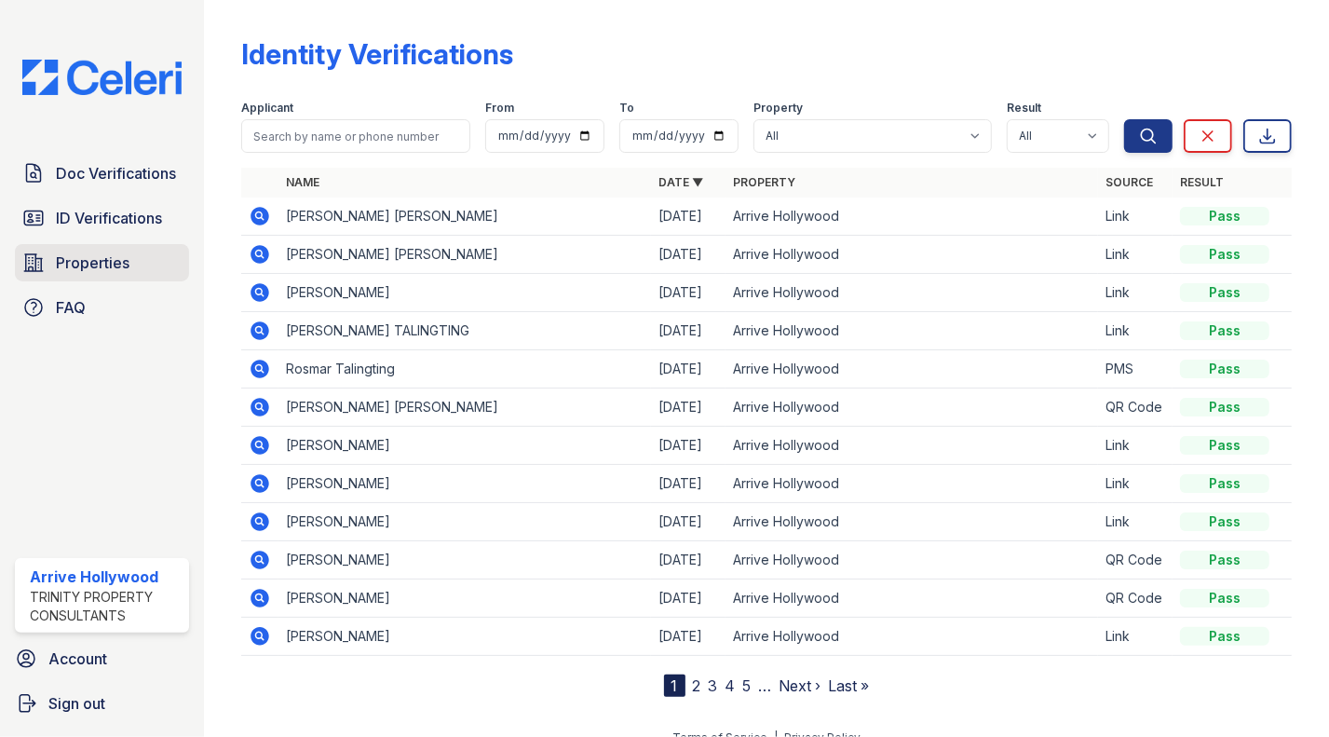
click at [105, 264] on span "Properties" at bounding box center [93, 262] width 74 height 22
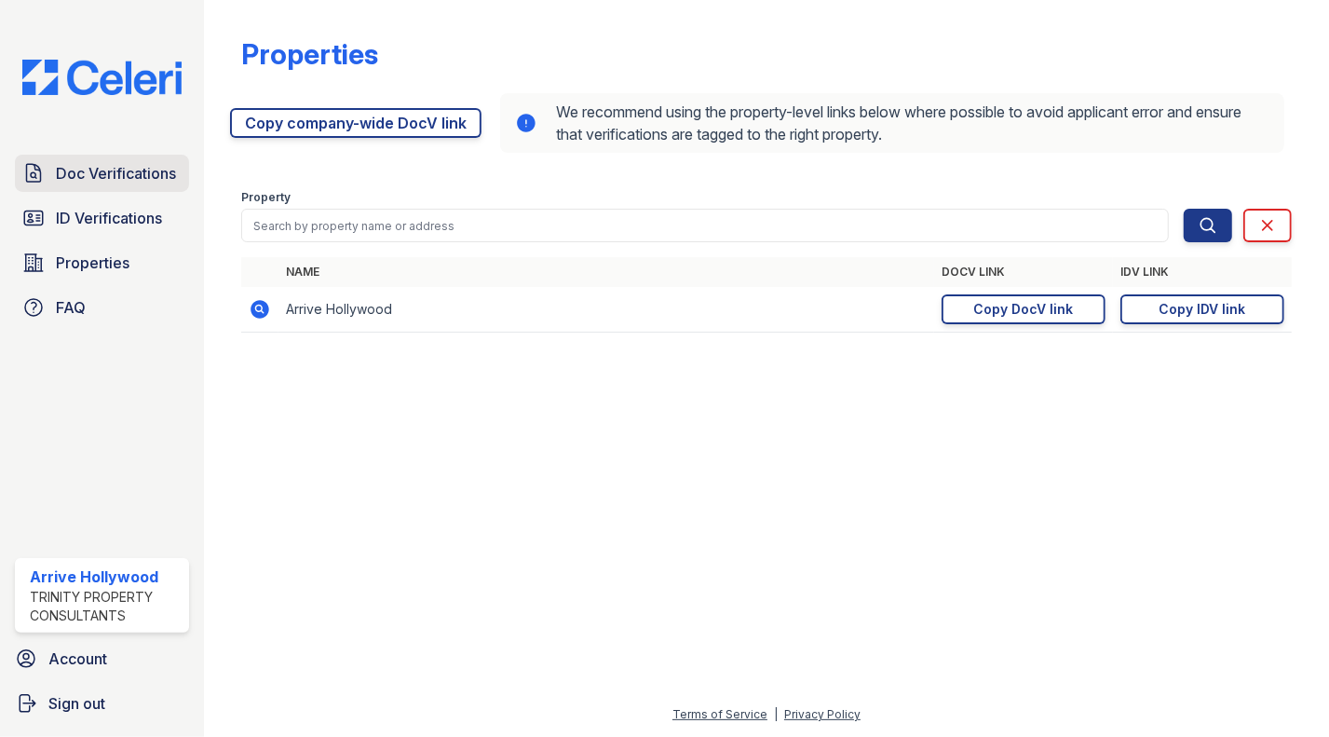
click at [94, 183] on span "Doc Verifications" at bounding box center [116, 173] width 120 height 22
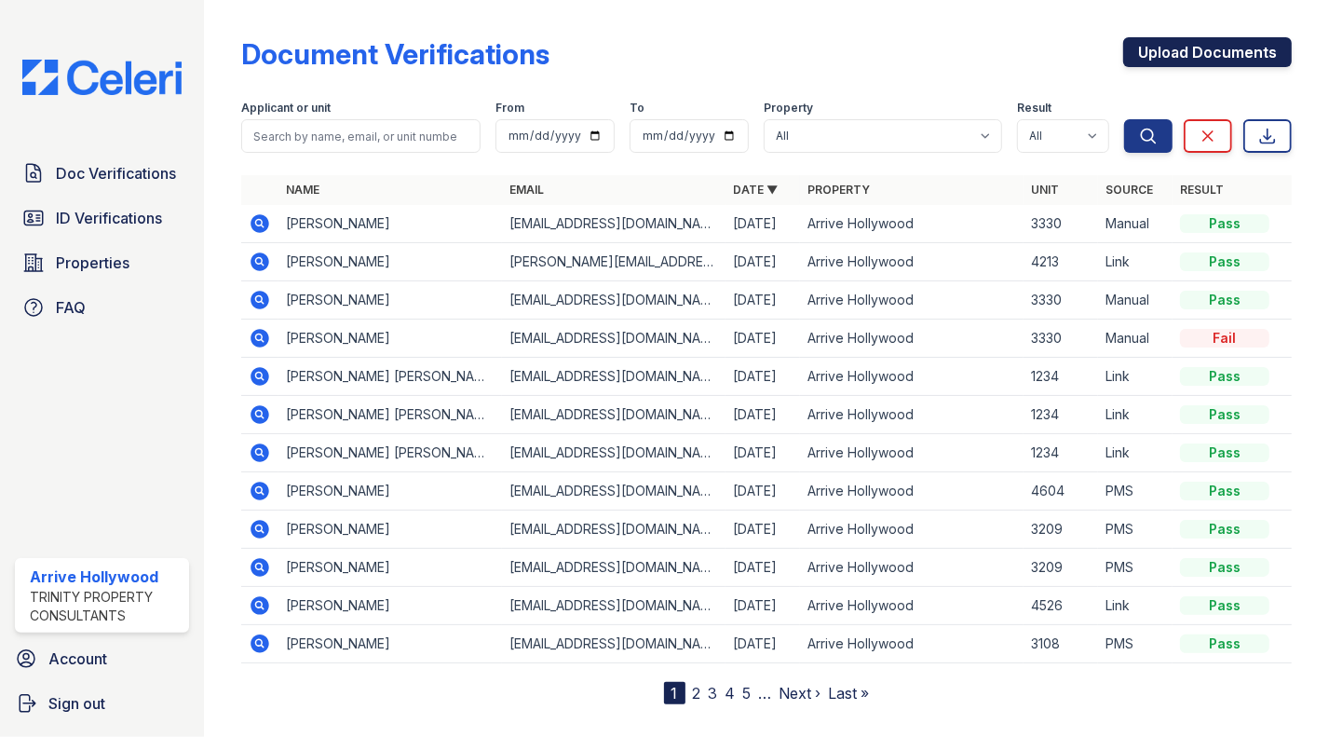
click at [1144, 52] on link "Upload Documents" at bounding box center [1207, 52] width 169 height 30
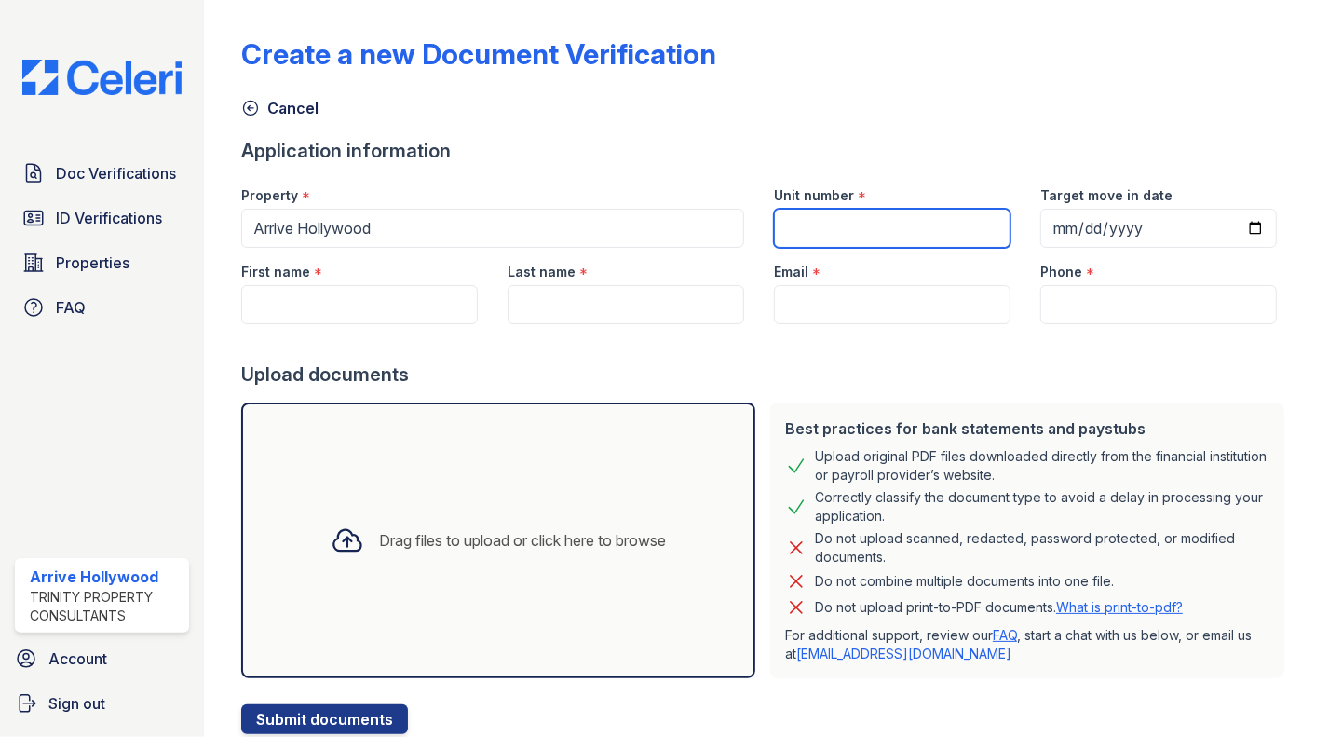
click at [914, 216] on input "Unit number" at bounding box center [892, 228] width 237 height 39
type input "3330"
type input "Juris"
type input "Bubisa"
type input "[EMAIL_ADDRESS][DOMAIN_NAME]"
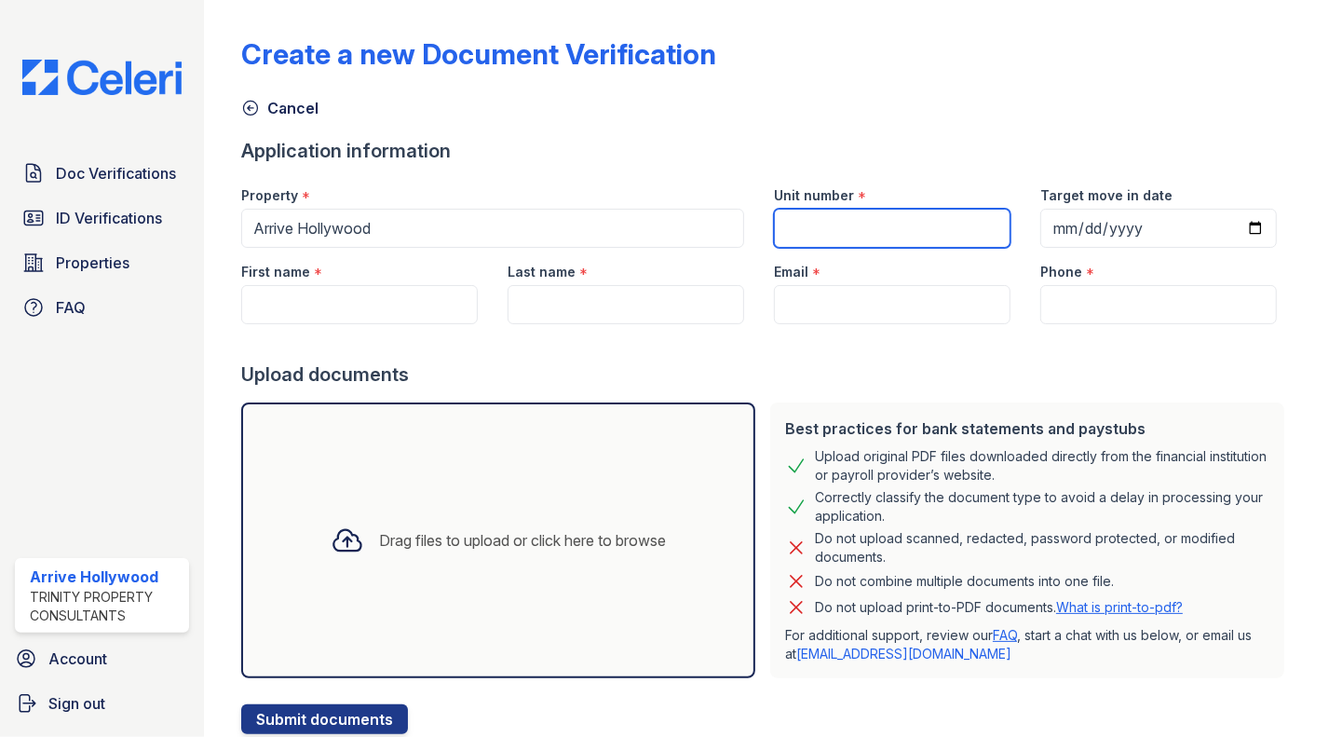
type input "(323) 540-9646"
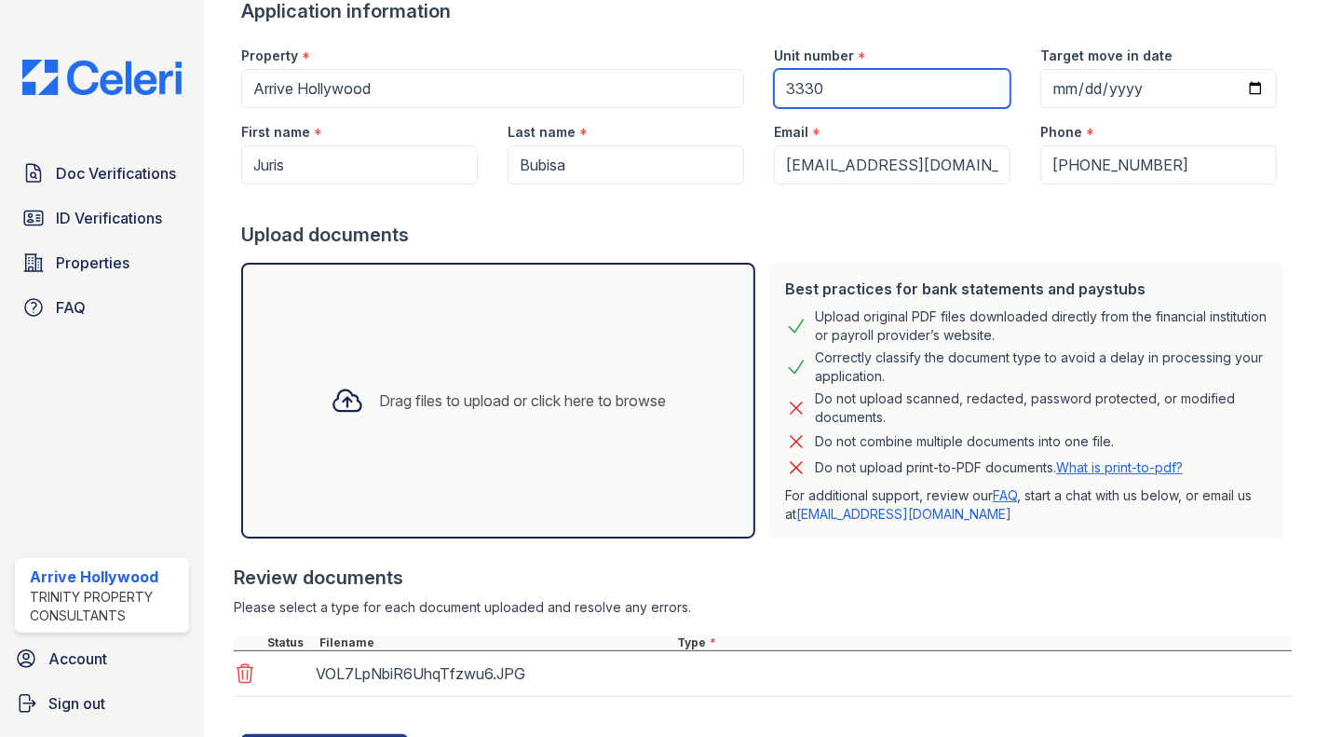
scroll to position [229, 0]
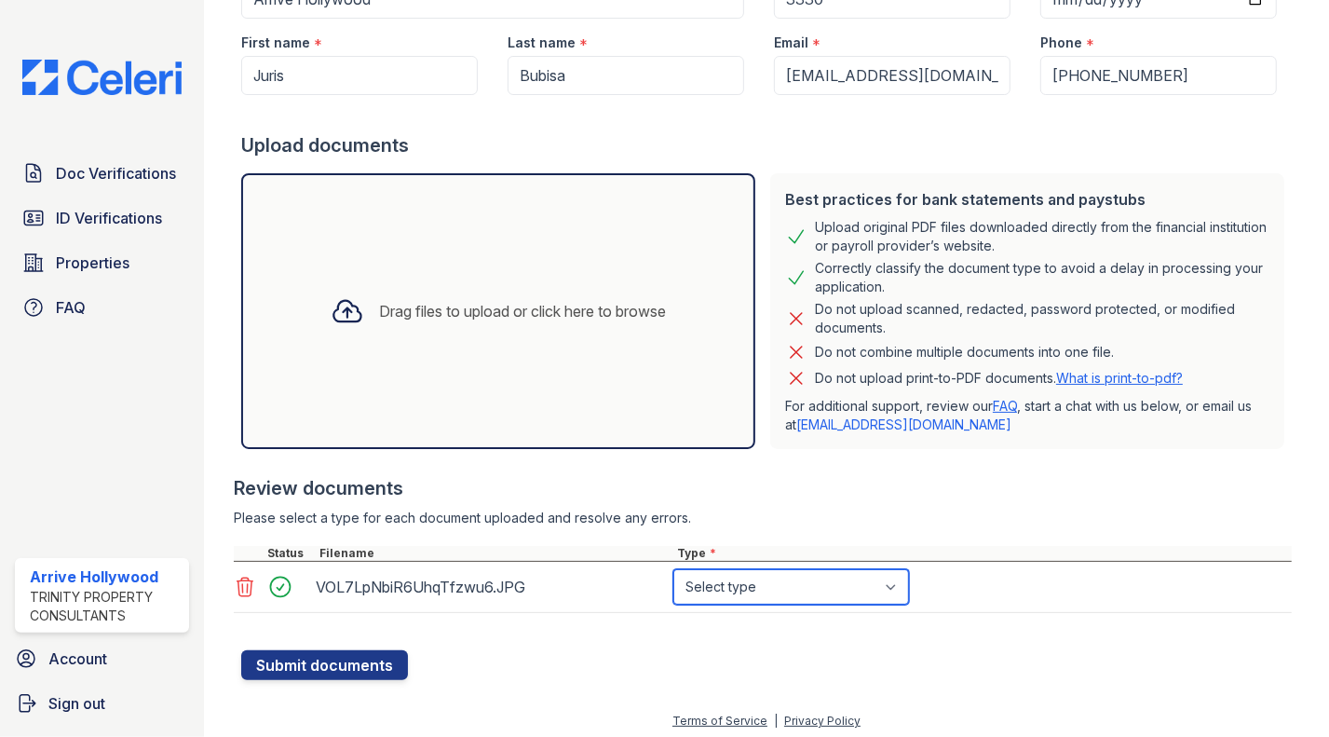
click at [739, 589] on select "Select type Paystub Bank Statement Offer Letter Tax Documents Benefit Award Let…" at bounding box center [791, 586] width 236 height 35
select select "other"
click at [673, 569] on select "Select type Paystub Bank Statement Offer Letter Tax Documents Benefit Award Let…" at bounding box center [791, 586] width 236 height 35
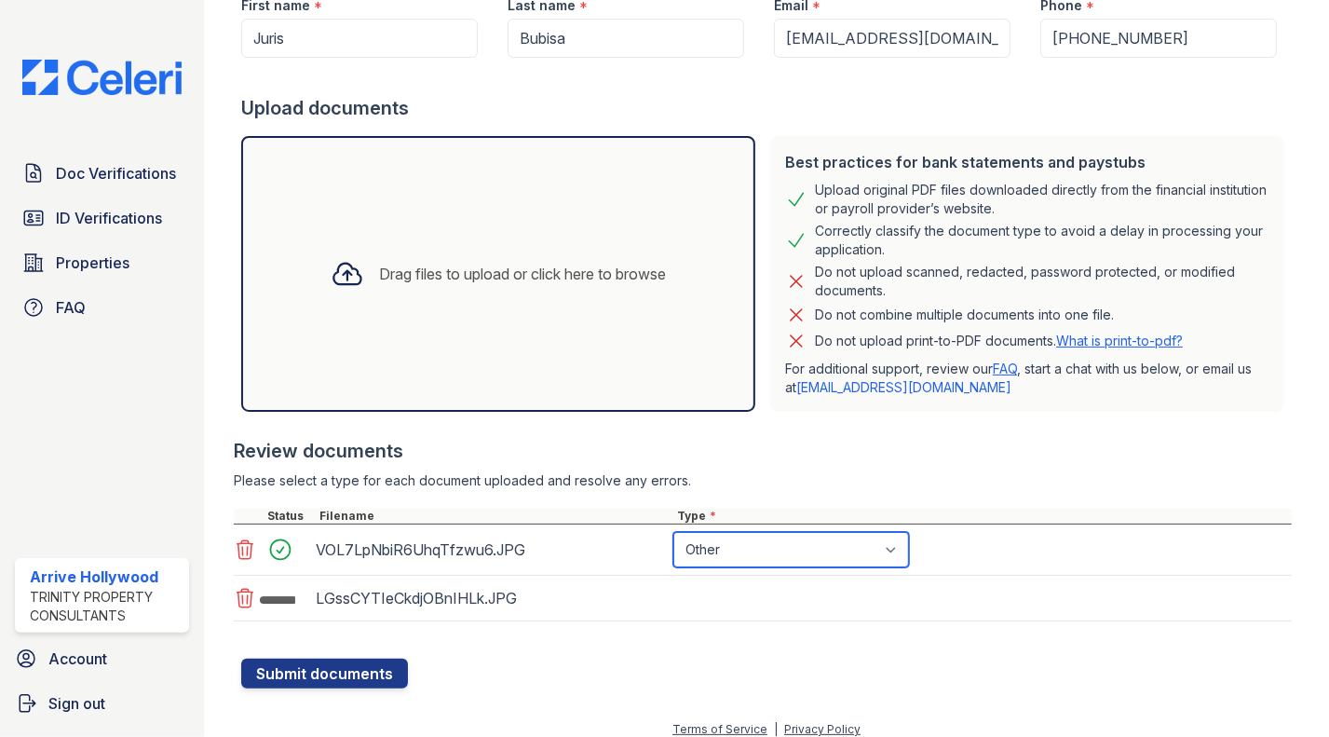
scroll to position [279, 0]
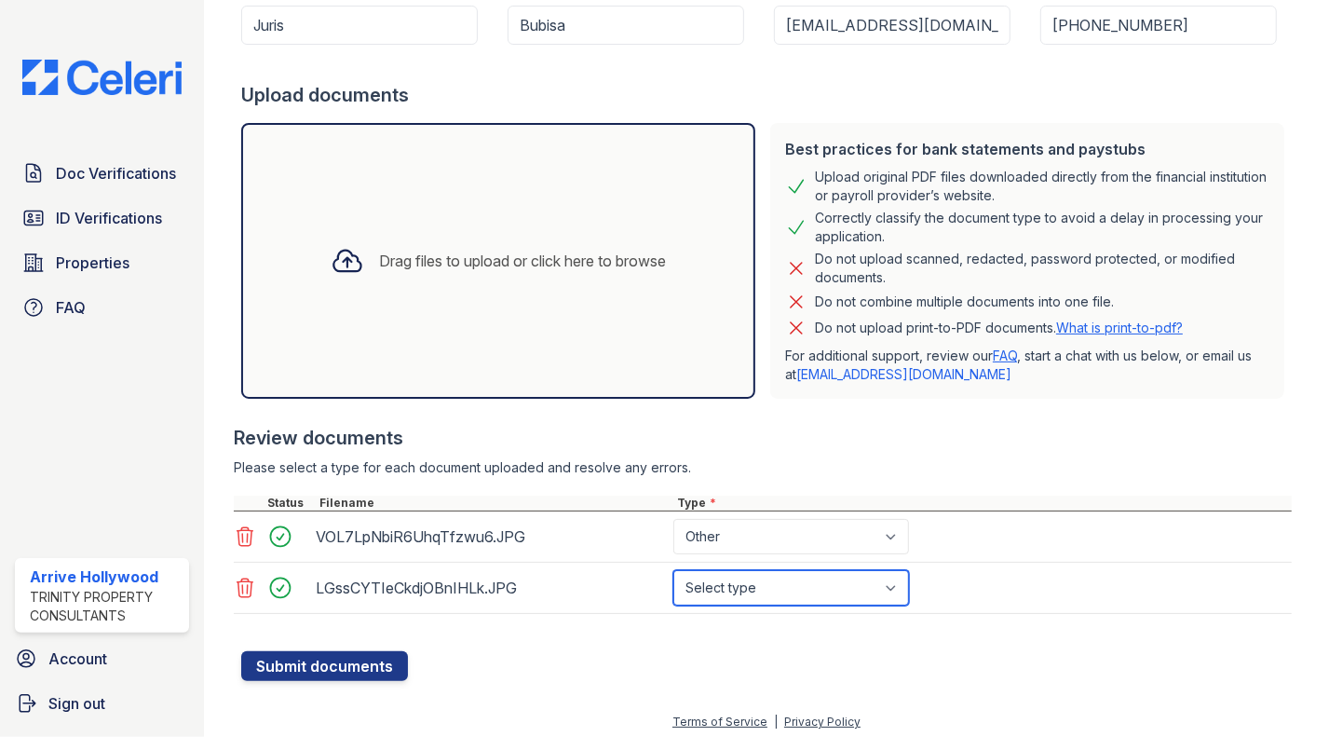
click at [727, 578] on select "Select type Paystub Bank Statement Offer Letter Tax Documents Benefit Award Let…" at bounding box center [791, 587] width 236 height 35
select select "other"
click at [673, 570] on select "Select type Paystub Bank Statement Offer Letter Tax Documents Benefit Award Let…" at bounding box center [791, 587] width 236 height 35
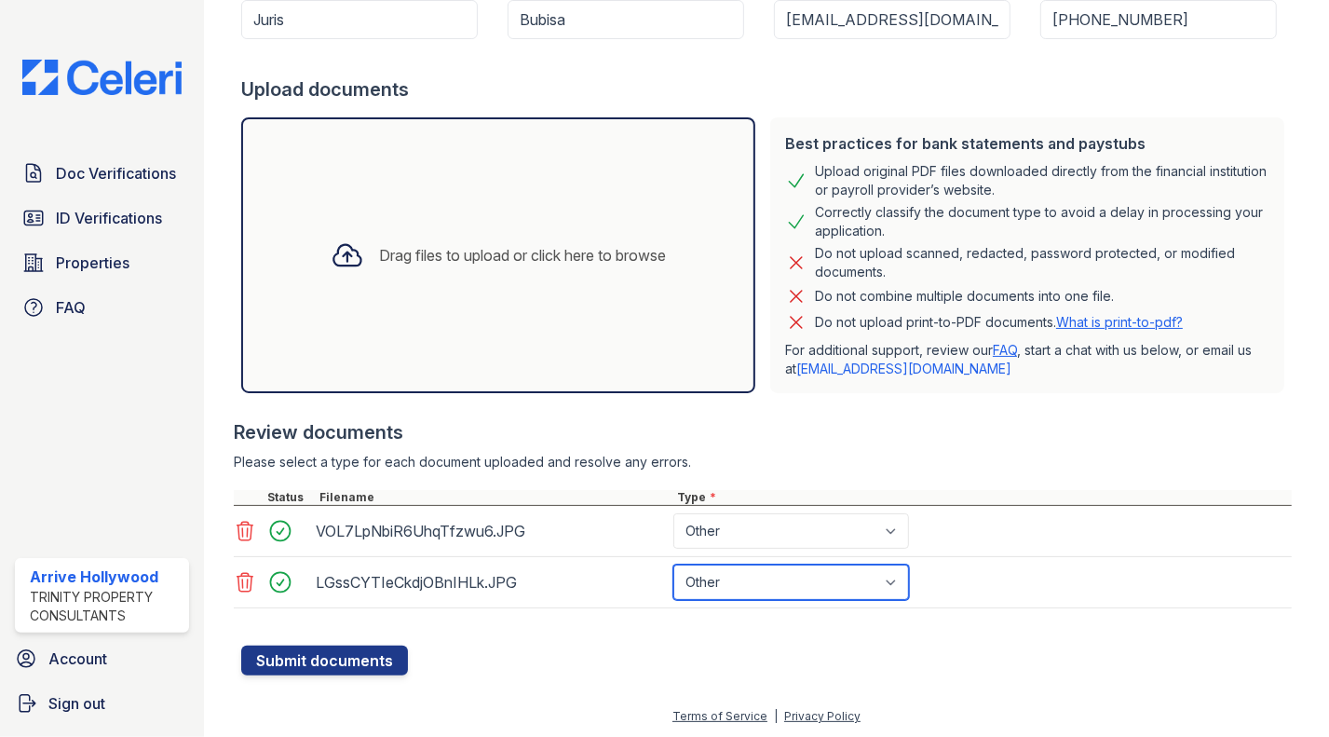
scroll to position [286, 0]
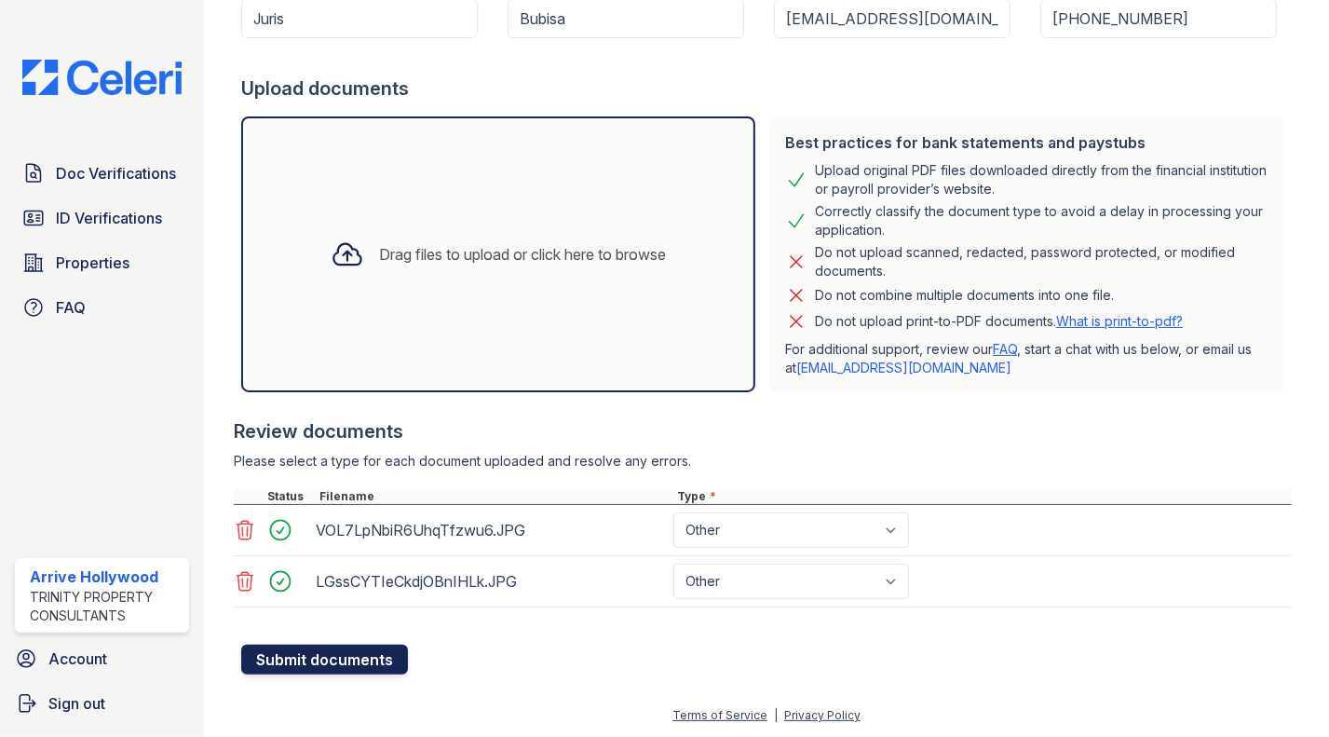
click at [334, 654] on button "Submit documents" at bounding box center [324, 659] width 167 height 30
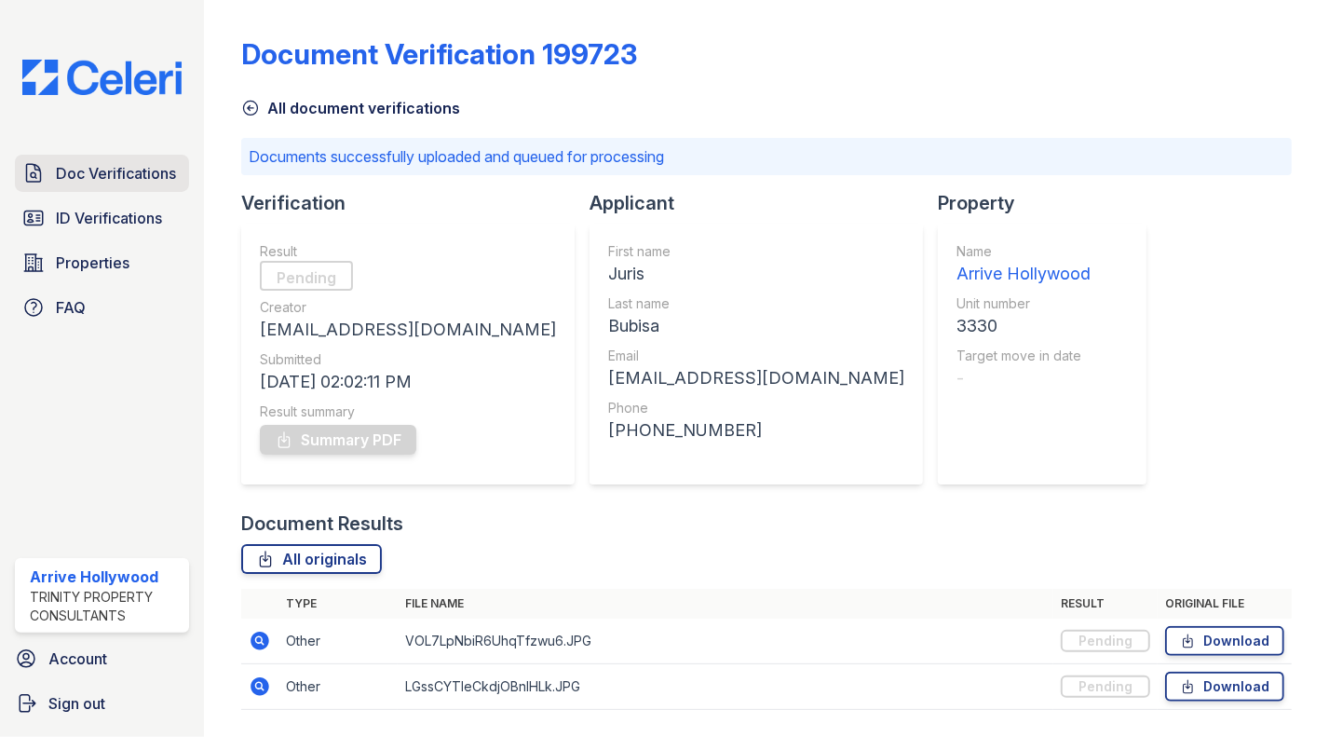
click at [112, 180] on span "Doc Verifications" at bounding box center [116, 173] width 120 height 22
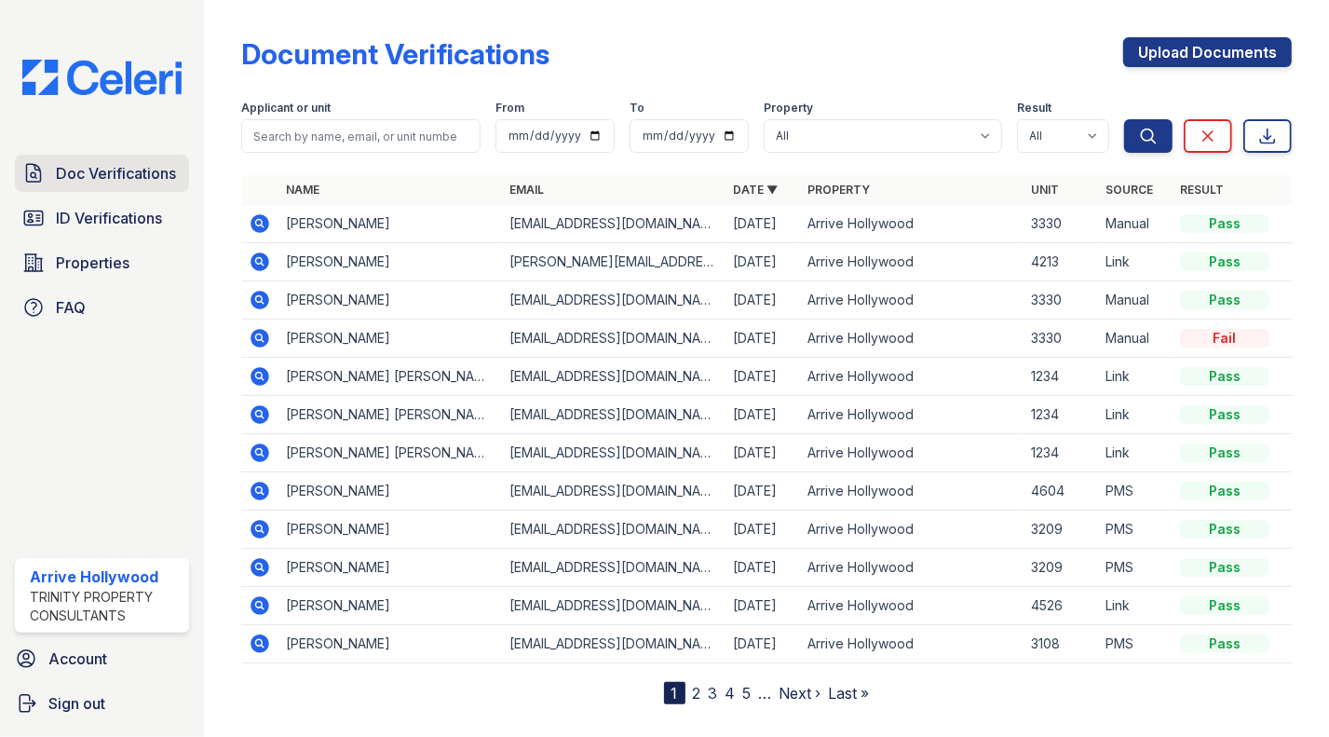
click at [80, 169] on span "Doc Verifications" at bounding box center [116, 173] width 120 height 22
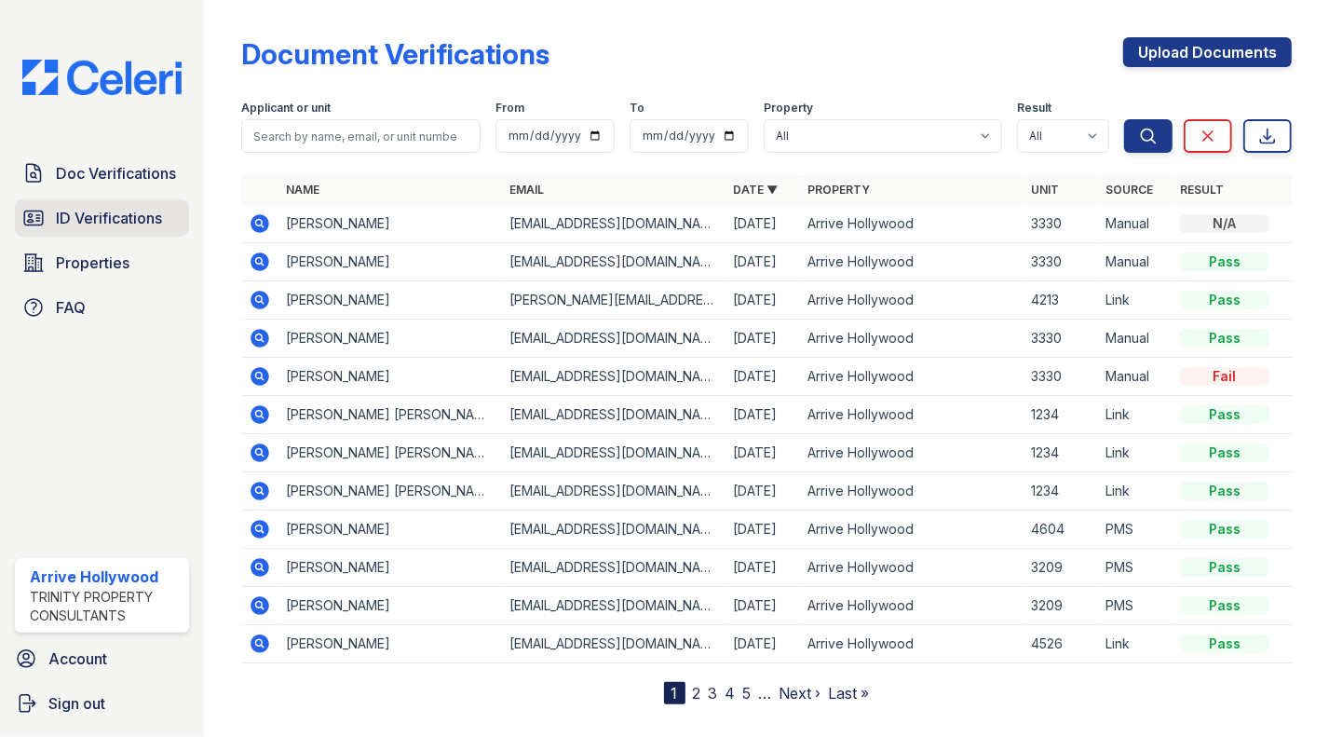
click at [96, 219] on span "ID Verifications" at bounding box center [109, 218] width 106 height 22
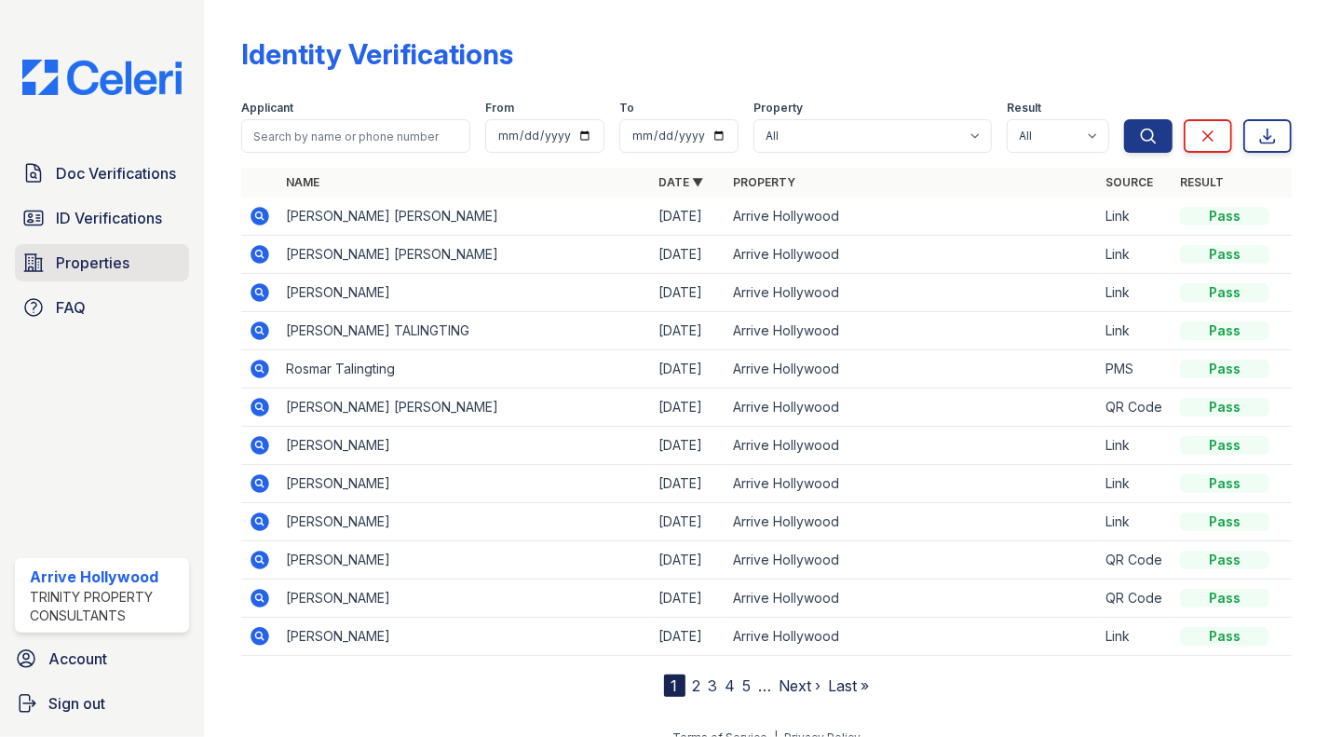
click at [106, 251] on link "Properties" at bounding box center [102, 262] width 174 height 37
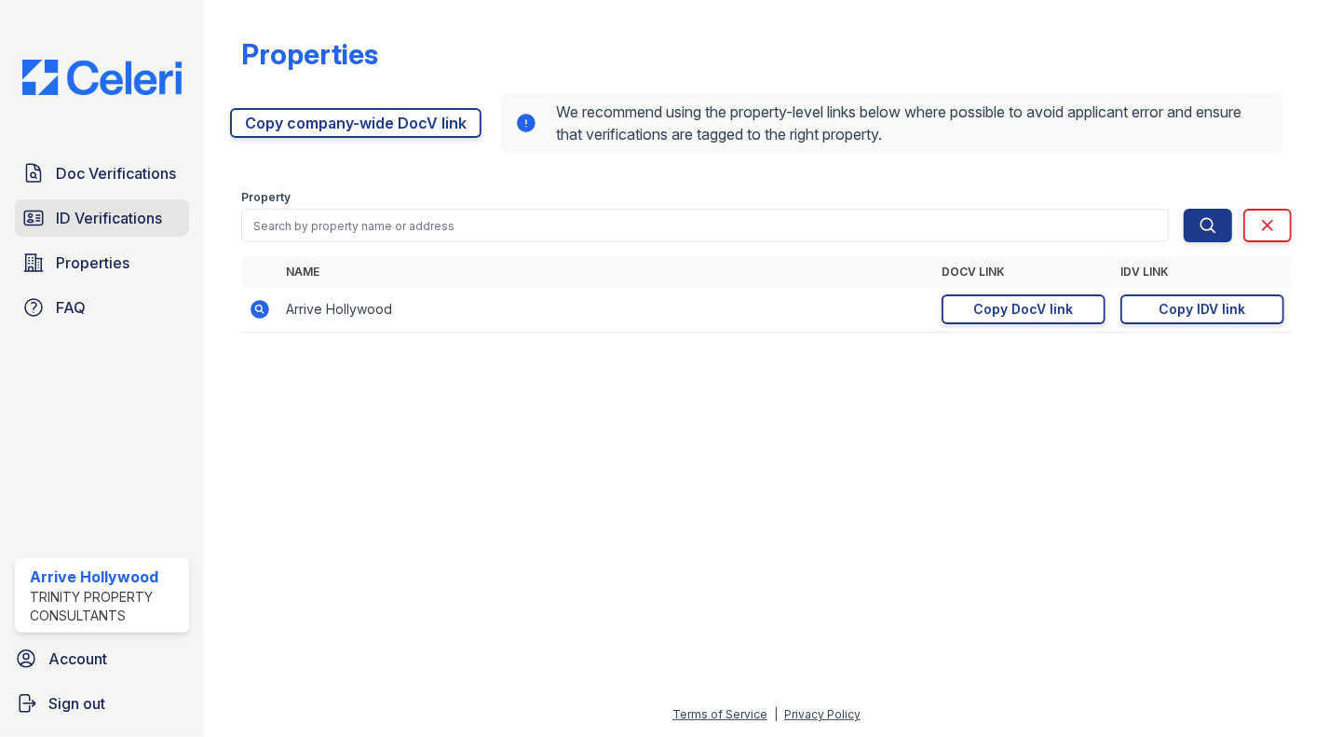
click at [115, 229] on link "ID Verifications" at bounding box center [102, 217] width 174 height 37
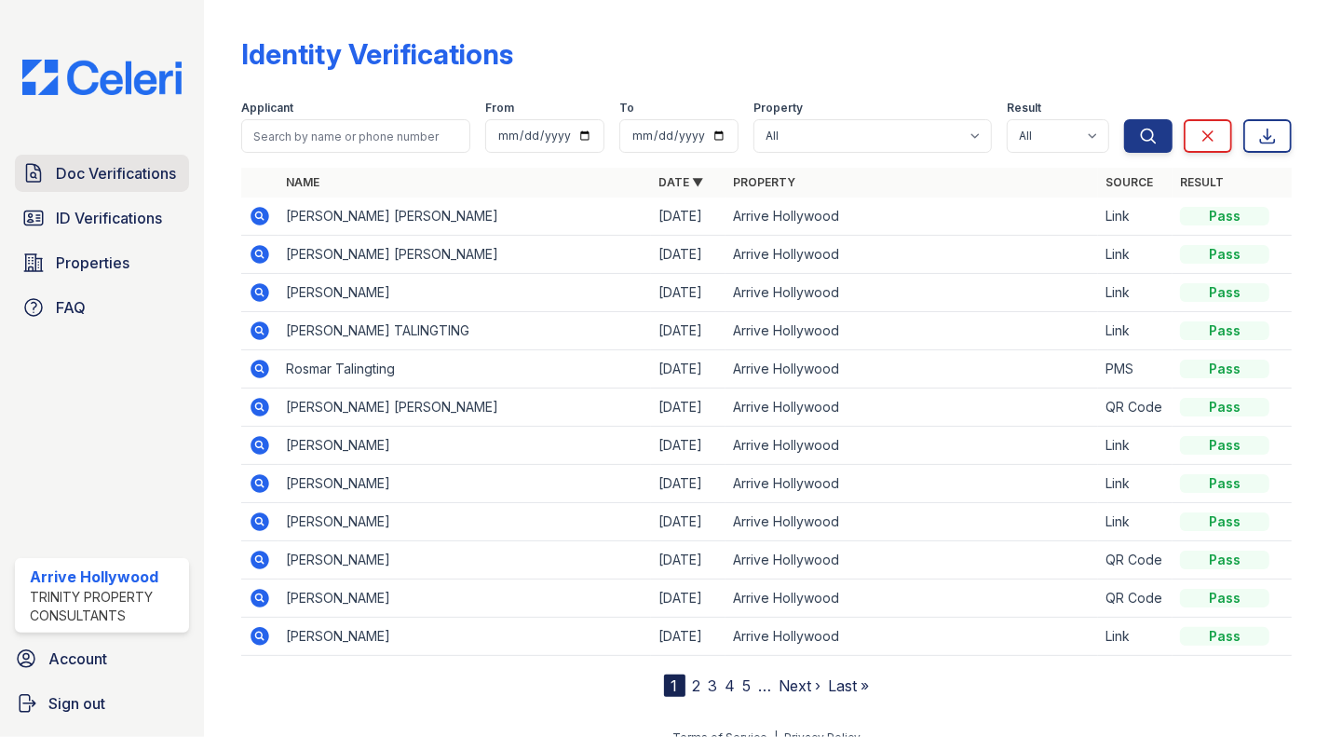
click at [101, 176] on span "Doc Verifications" at bounding box center [116, 173] width 120 height 22
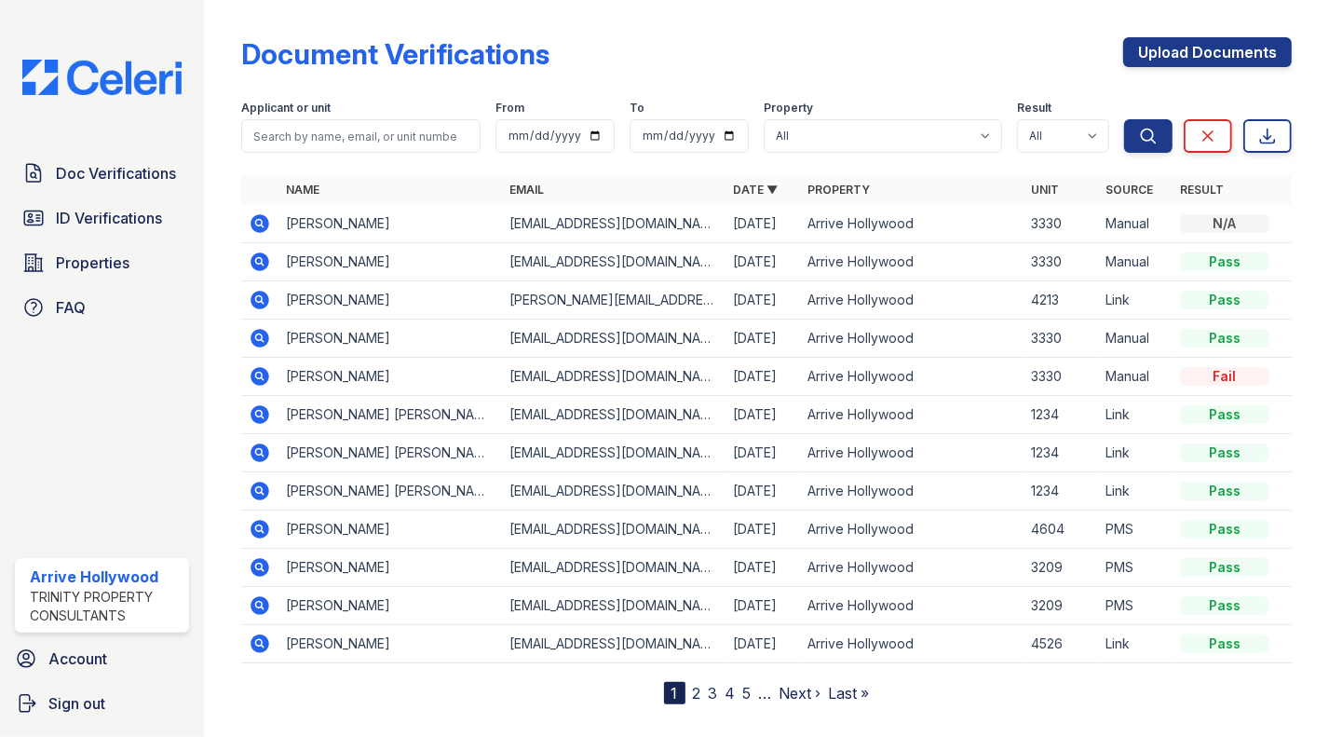
click at [259, 222] on icon at bounding box center [258, 222] width 5 height 5
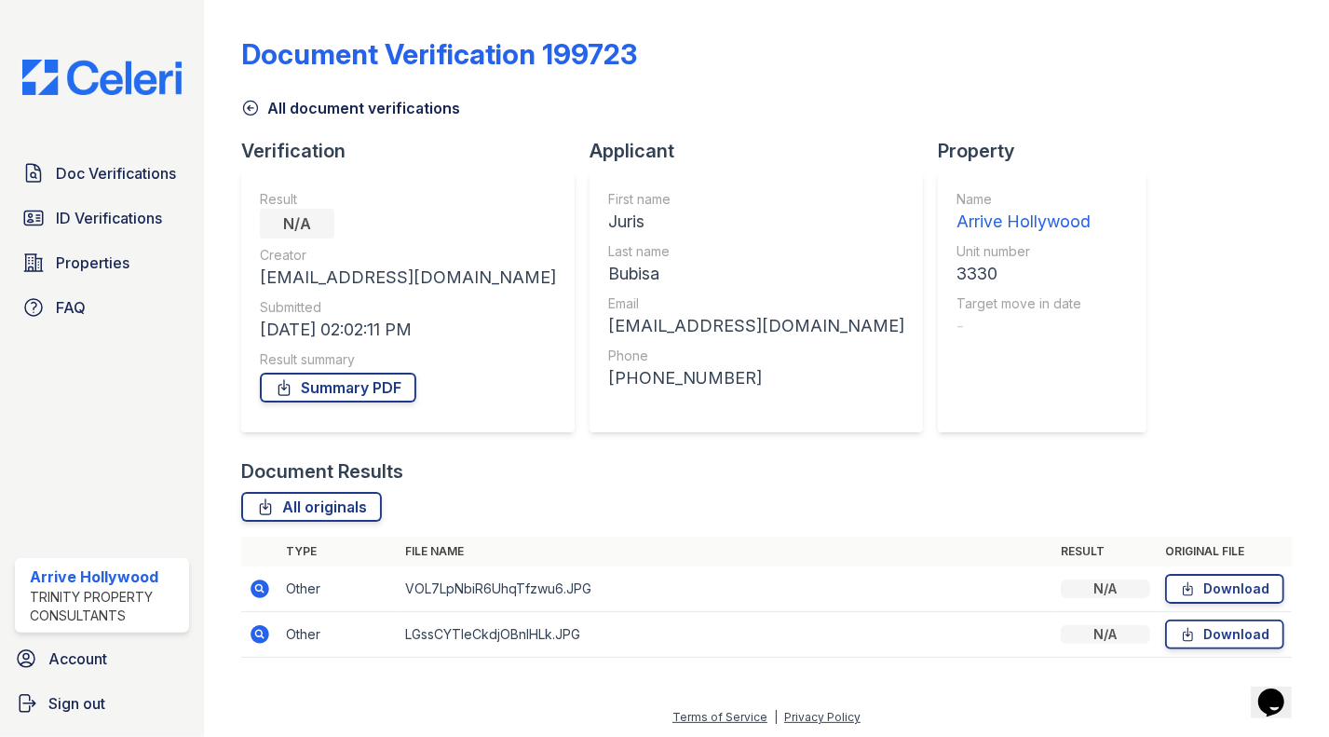
scroll to position [2, 0]
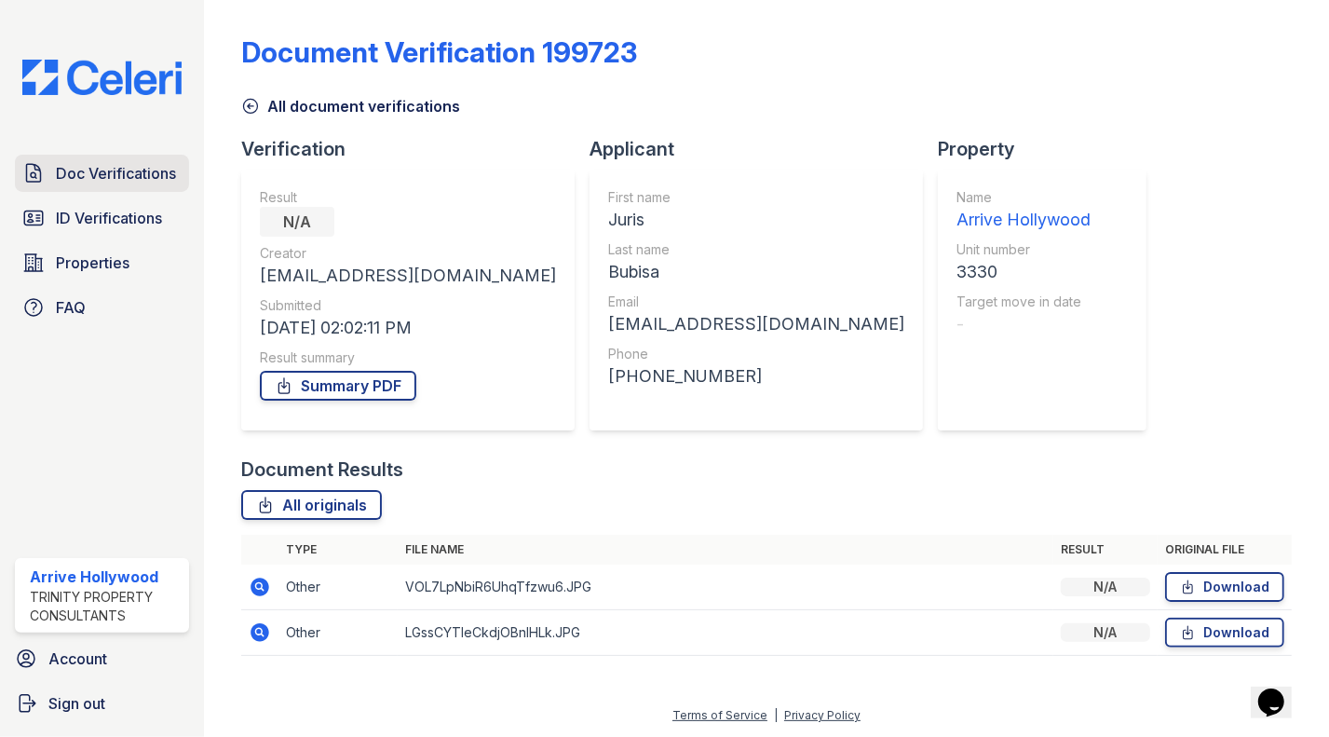
click at [105, 184] on span "Doc Verifications" at bounding box center [116, 173] width 120 height 22
